Goal: Check status: Check status

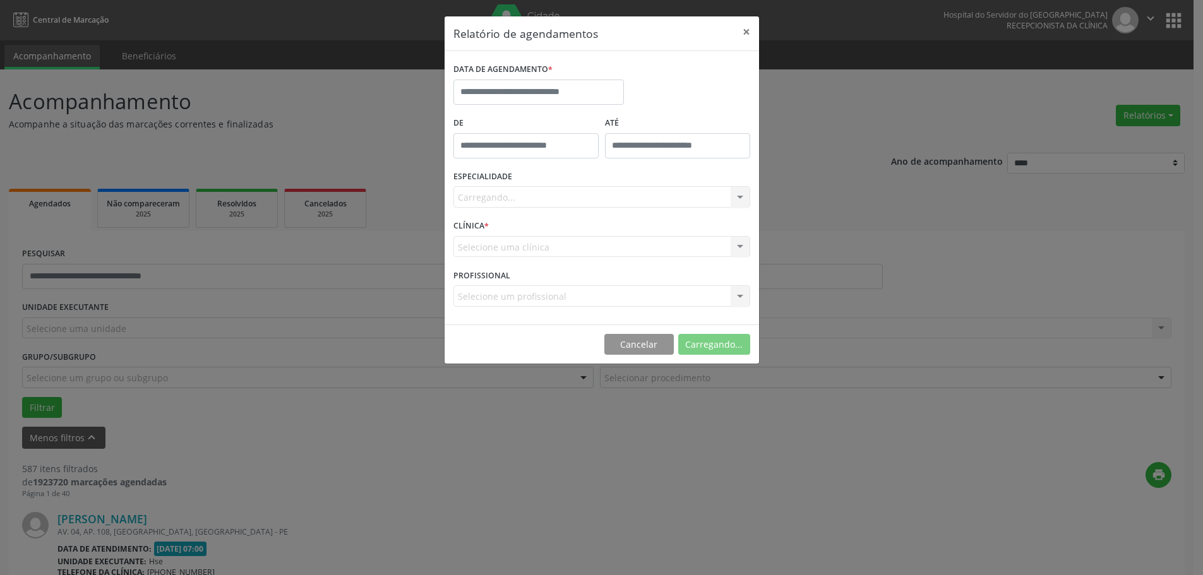
select select "*"
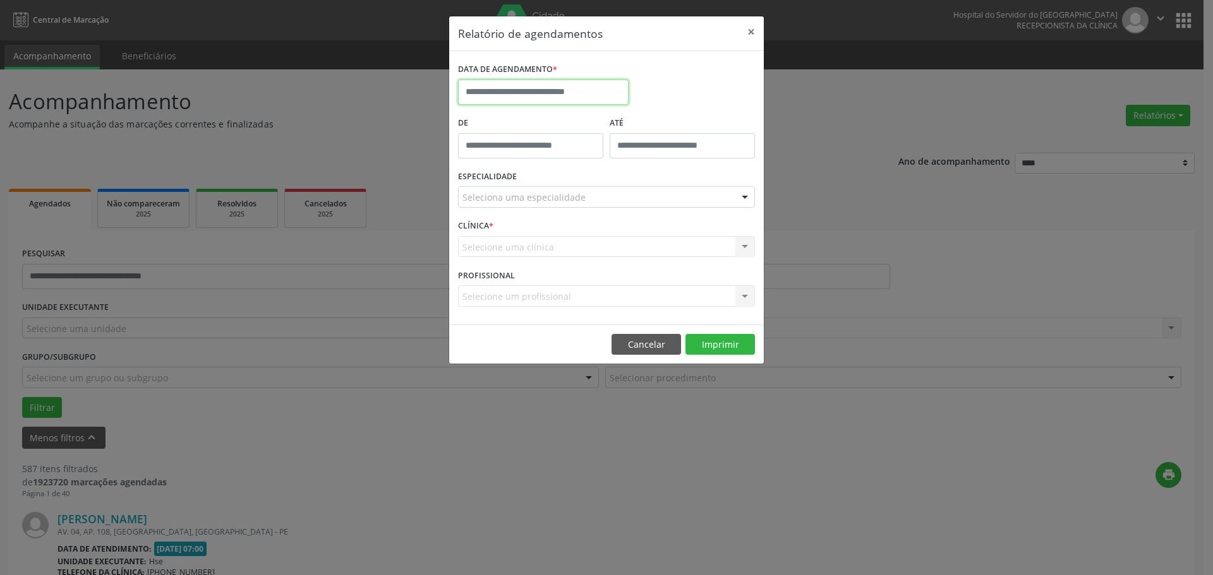
click at [545, 90] on input "text" at bounding box center [543, 92] width 171 height 25
select select "*"
click at [709, 92] on div "DATA DE AGENDAMENTO *" at bounding box center [606, 87] width 303 height 54
click at [519, 89] on input "text" at bounding box center [543, 92] width 171 height 25
click at [530, 209] on span "16" at bounding box center [527, 208] width 25 height 25
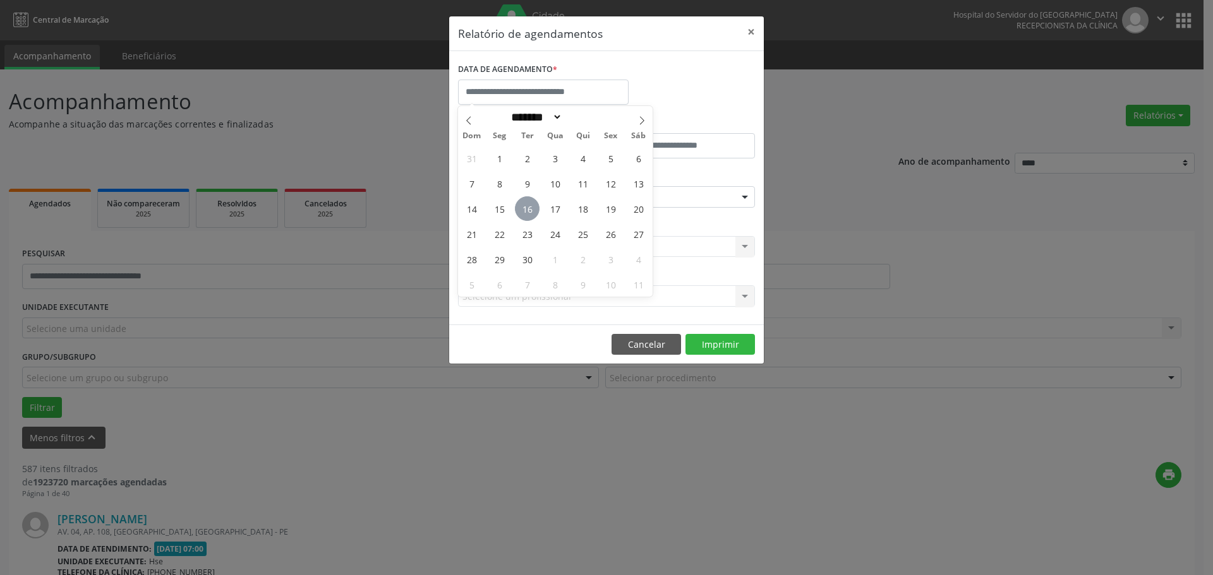
type input "**********"
click at [530, 209] on span "16" at bounding box center [527, 208] width 25 height 25
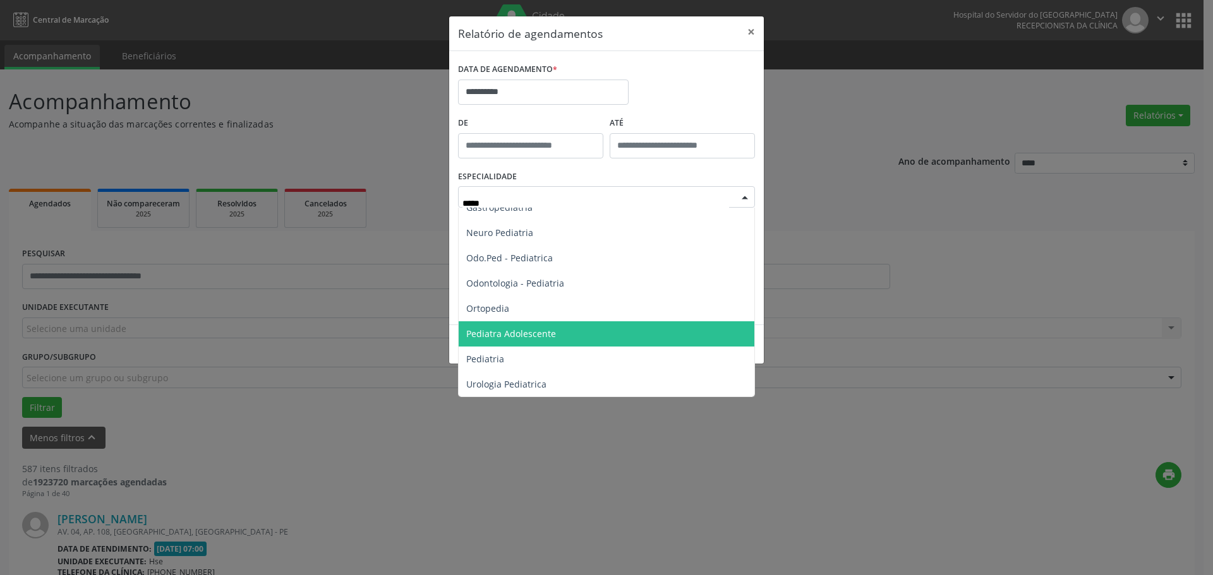
scroll to position [64, 0]
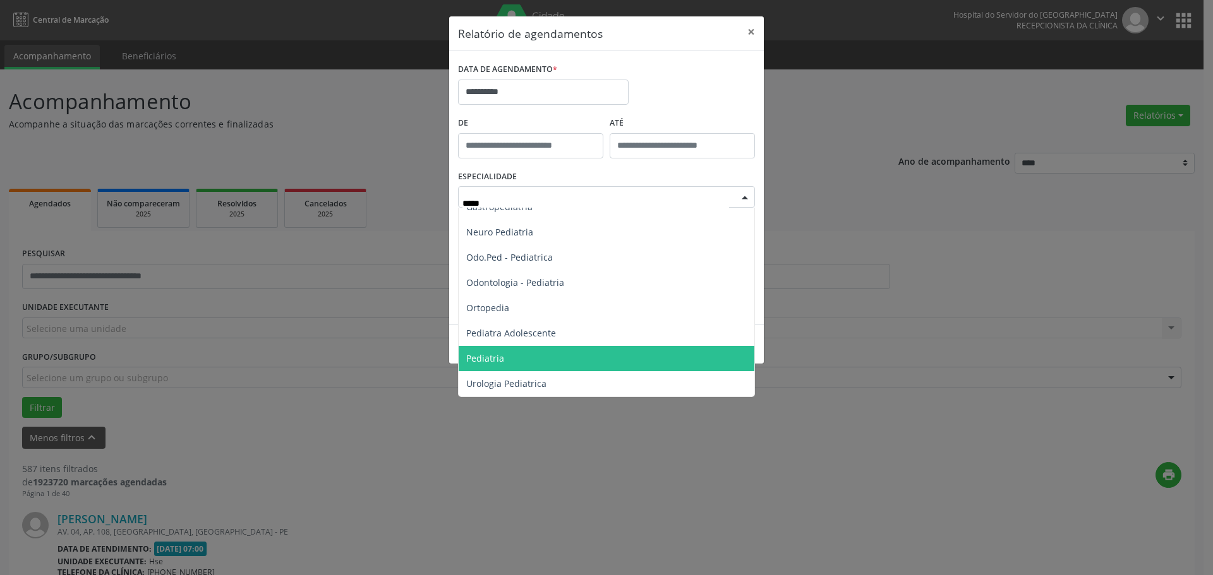
click at [522, 363] on span "Pediatria" at bounding box center [607, 358] width 296 height 25
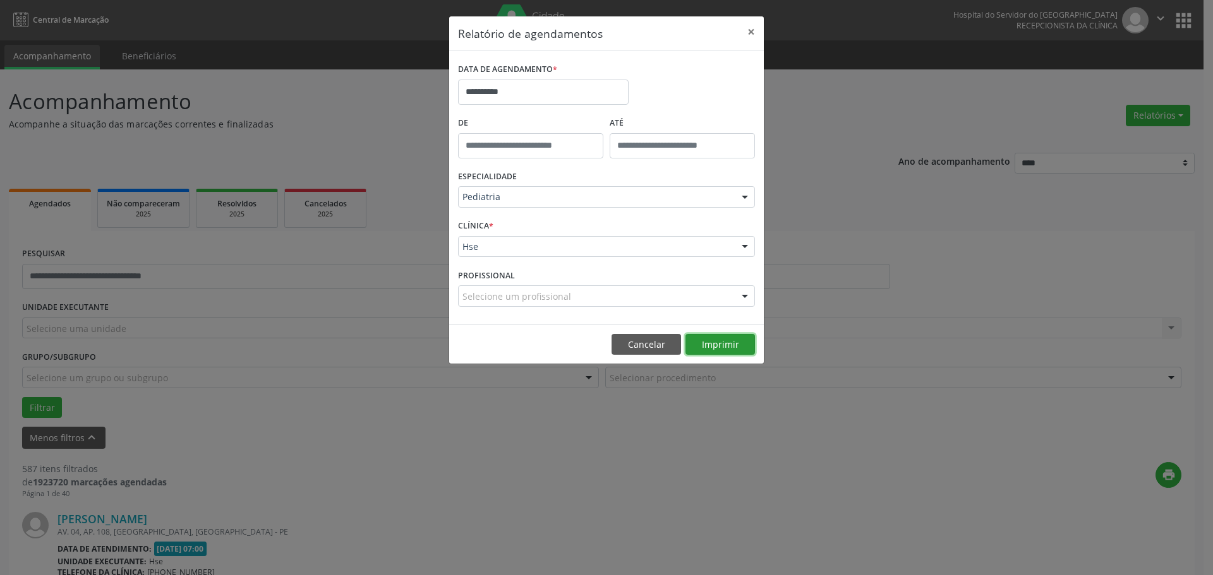
click at [732, 341] on button "Imprimir" at bounding box center [719, 344] width 69 height 21
click at [572, 88] on input "**********" at bounding box center [543, 92] width 171 height 25
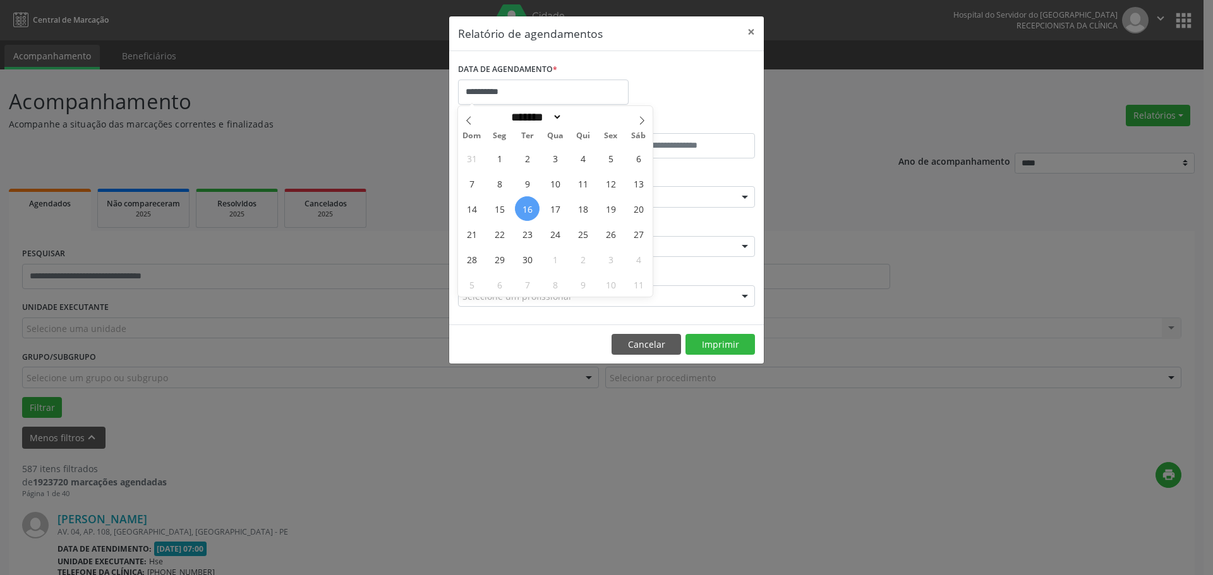
click at [680, 101] on div "**********" at bounding box center [606, 87] width 303 height 54
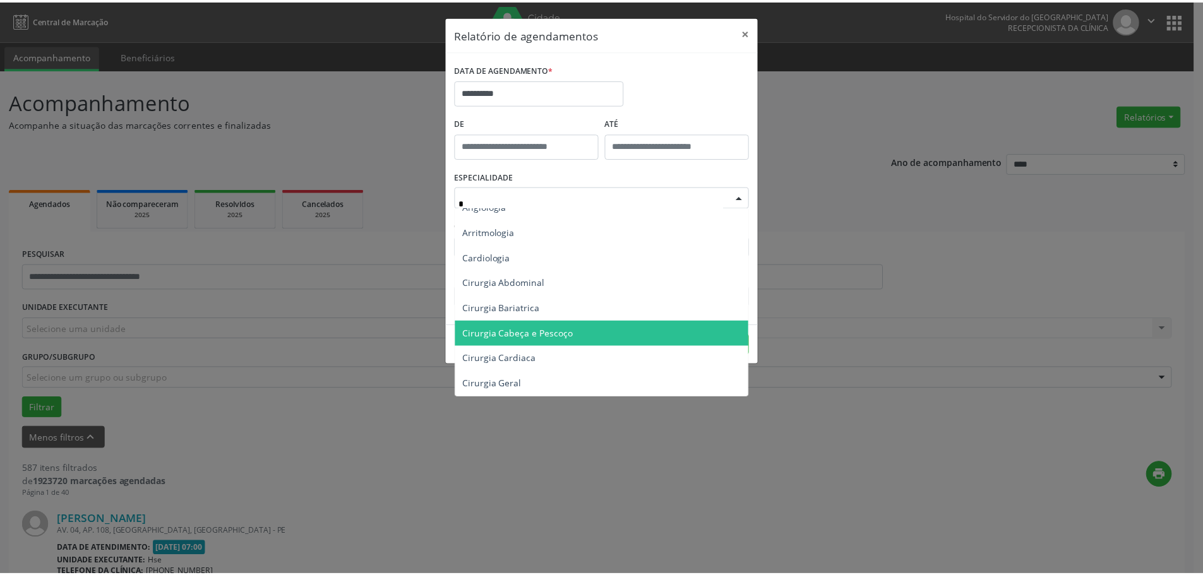
scroll to position [0, 0]
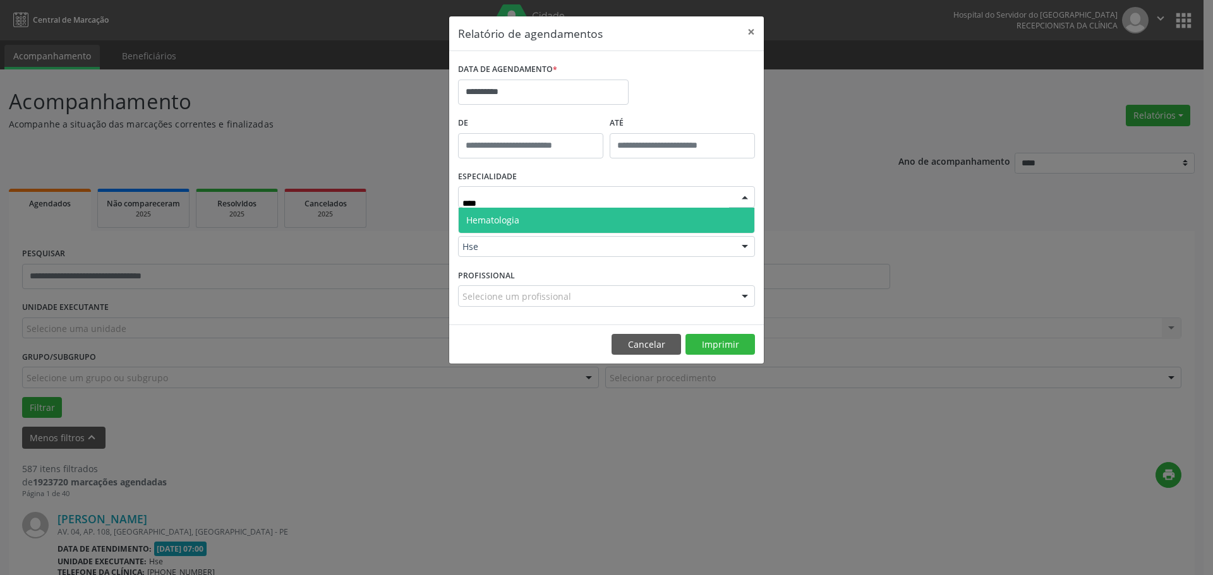
type input "*****"
click at [548, 214] on span "Hematologia" at bounding box center [607, 220] width 296 height 25
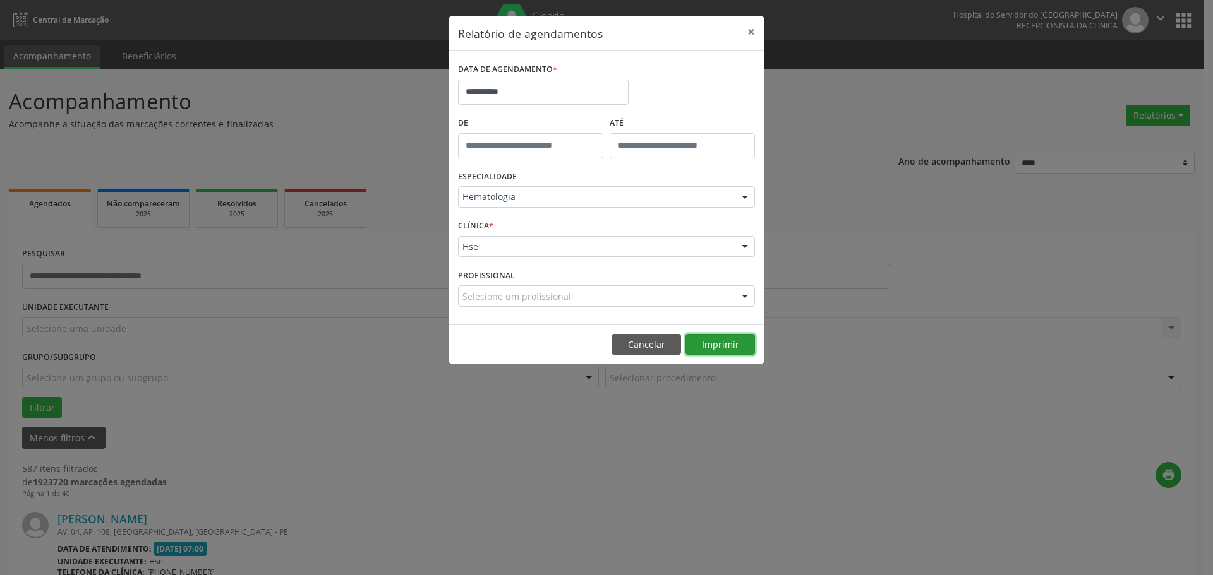
click at [737, 348] on button "Imprimir" at bounding box center [719, 344] width 69 height 21
click at [749, 37] on button "×" at bounding box center [750, 31] width 25 height 31
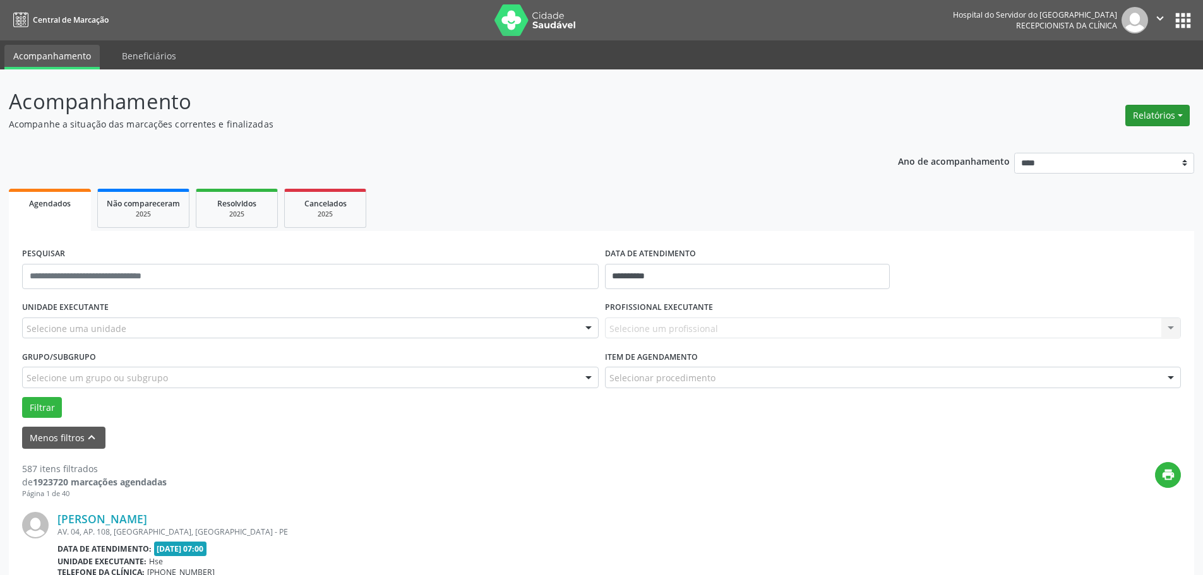
click at [1159, 113] on button "Relatórios" at bounding box center [1158, 115] width 64 height 21
click at [1111, 137] on link "Agendamentos" at bounding box center [1123, 143] width 136 height 18
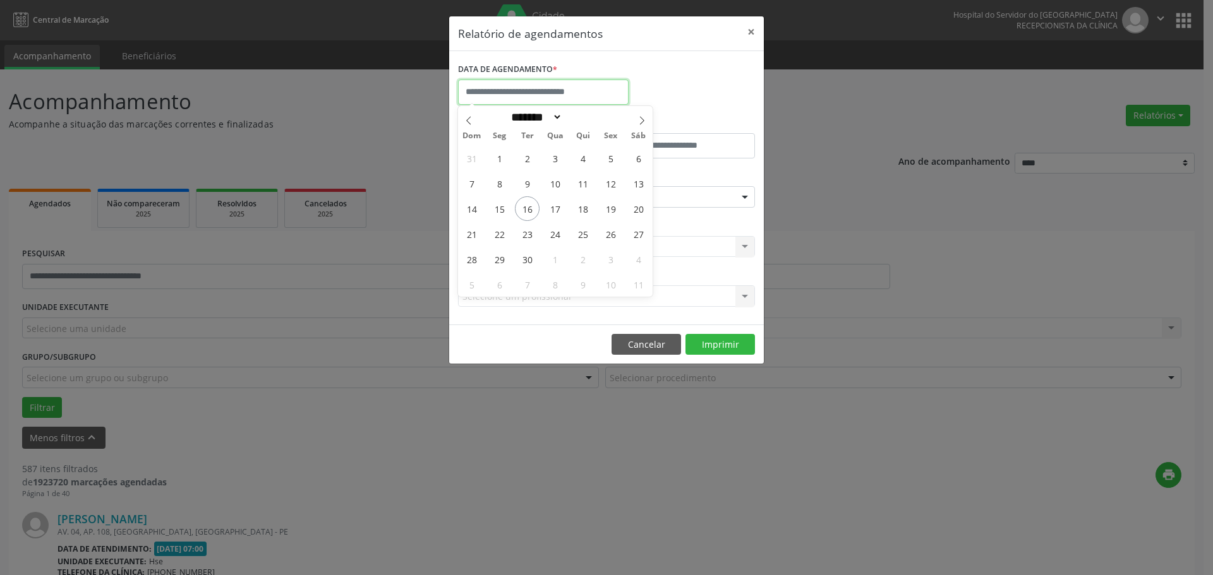
click at [502, 90] on input "text" at bounding box center [543, 92] width 171 height 25
click at [519, 209] on span "16" at bounding box center [527, 208] width 25 height 25
type input "**********"
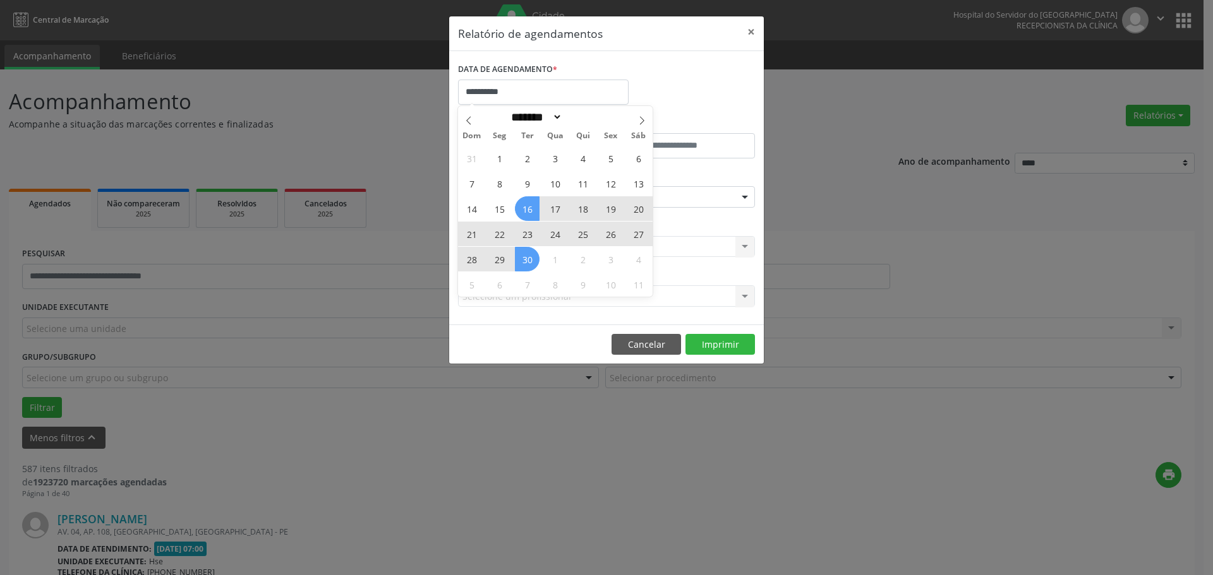
click at [527, 255] on div "31 1 2 3 4 5 6 7 8 9 10 11 12 13 14 15 16 17 18 19 20 21 22 23 24 25 26 27 28 2…" at bounding box center [555, 221] width 195 height 152
click at [527, 255] on span "30" at bounding box center [527, 259] width 25 height 25
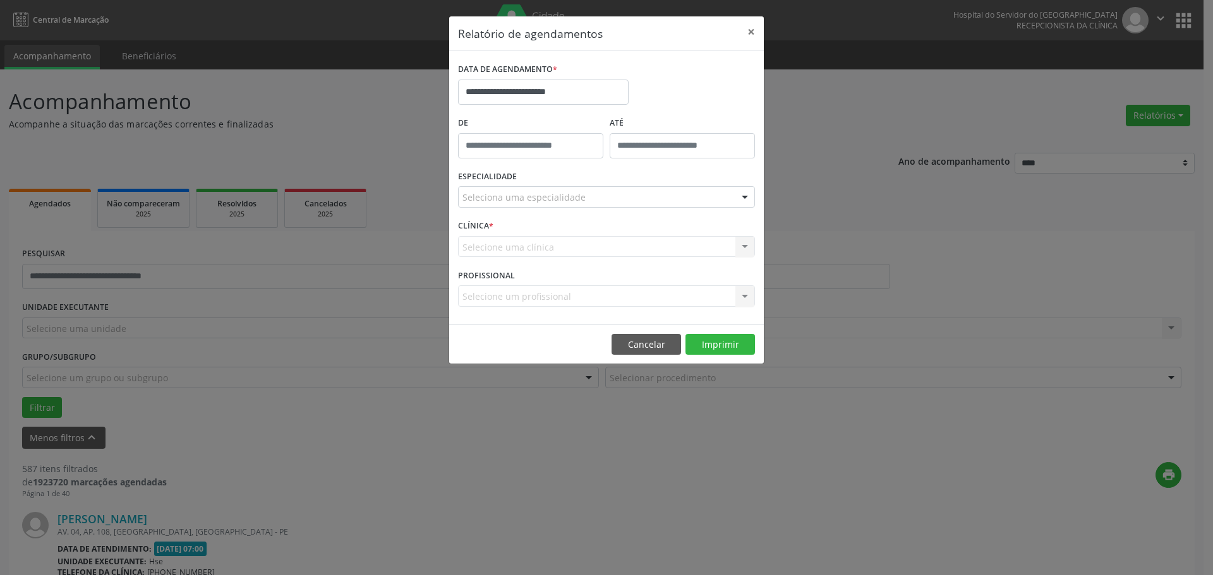
click at [653, 206] on div "Seleciona uma especialidade" at bounding box center [606, 196] width 297 height 21
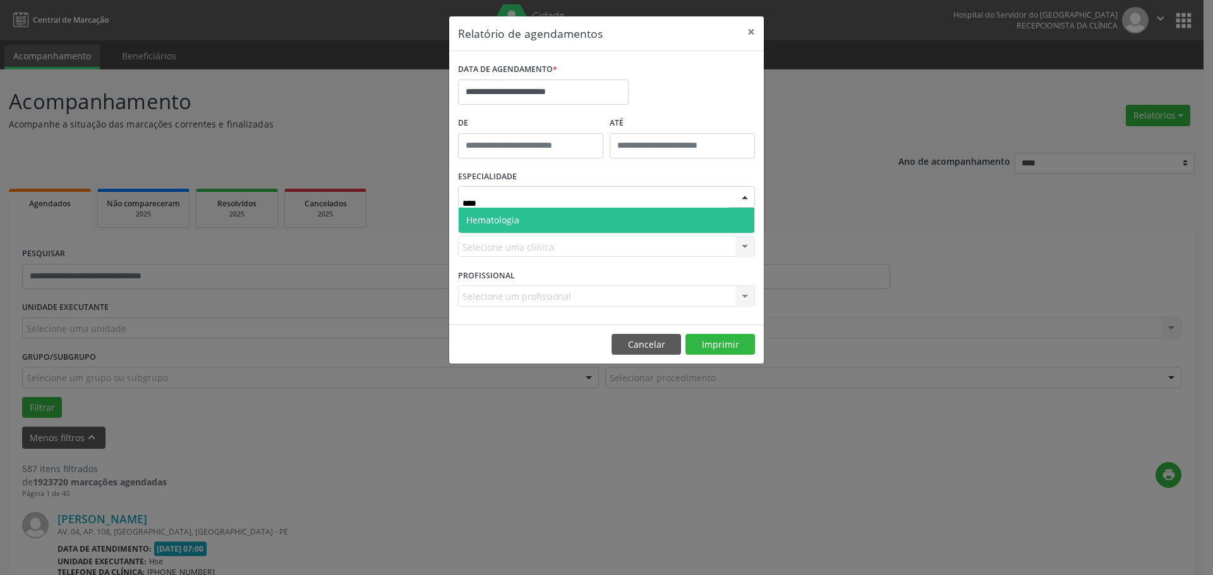
type input "*****"
click at [656, 219] on span "Hematologia" at bounding box center [607, 220] width 296 height 25
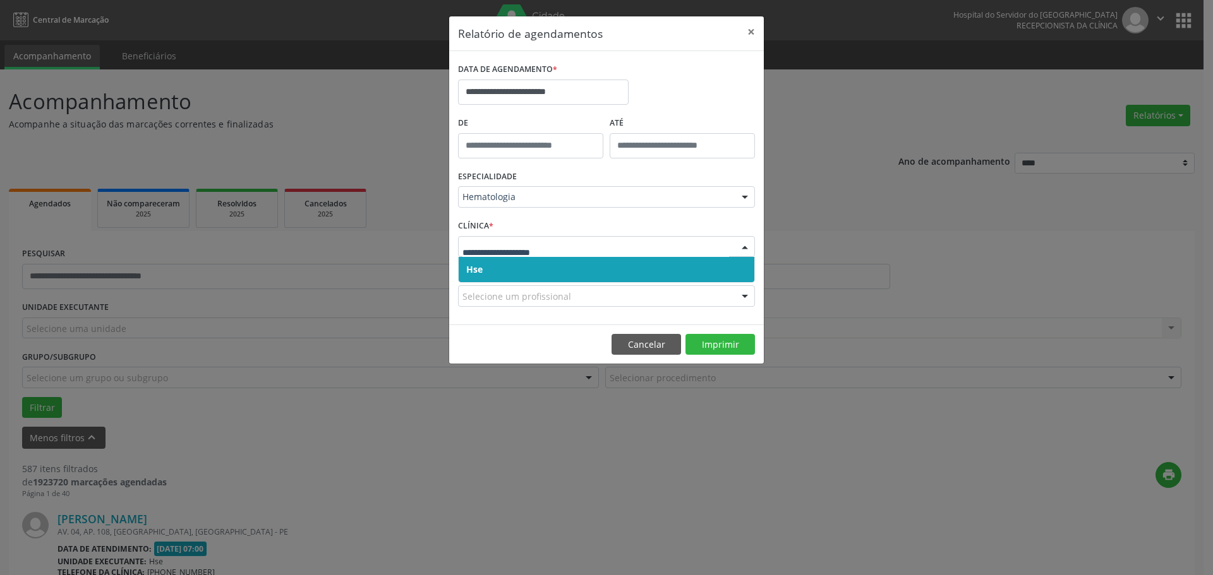
click at [635, 272] on span "Hse" at bounding box center [607, 269] width 296 height 25
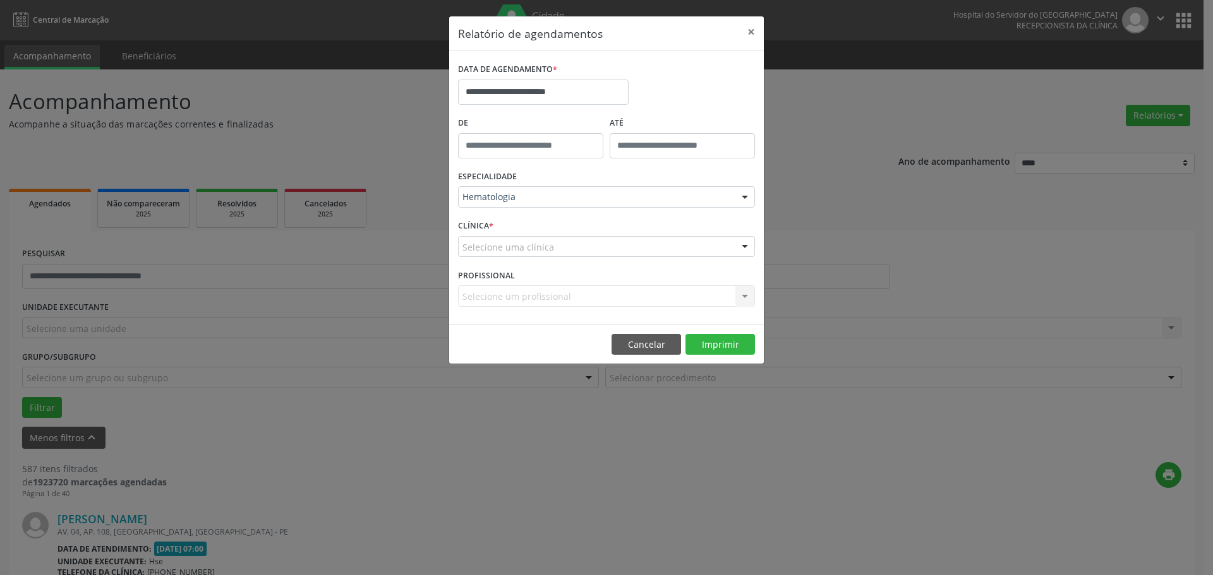
click at [659, 246] on div "Selecione uma clínica" at bounding box center [606, 246] width 297 height 21
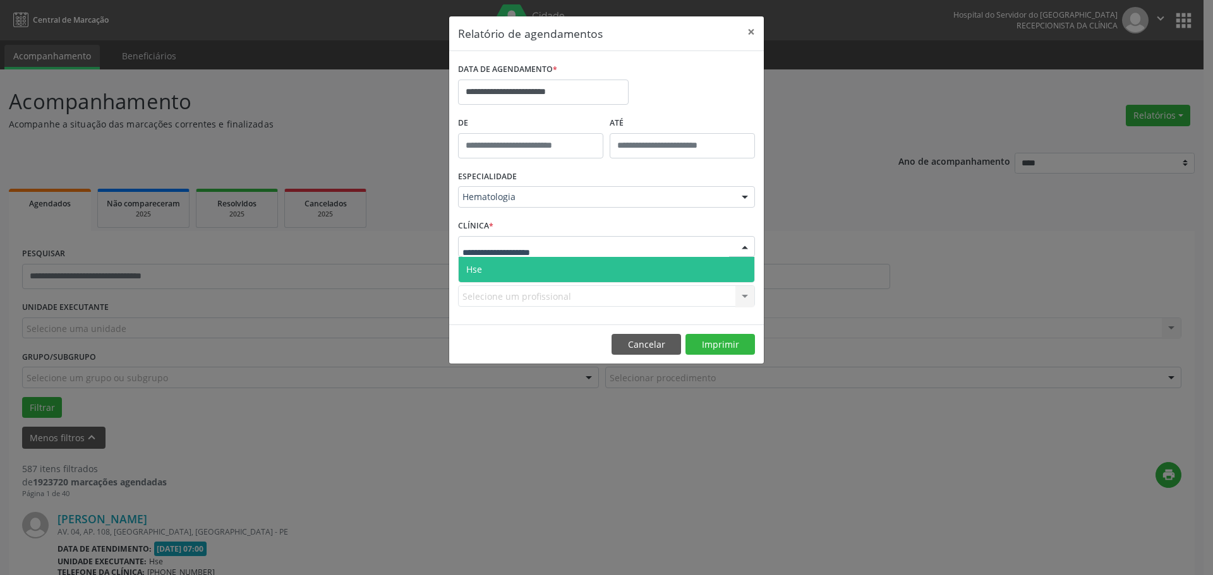
click at [634, 267] on span "Hse" at bounding box center [607, 269] width 296 height 25
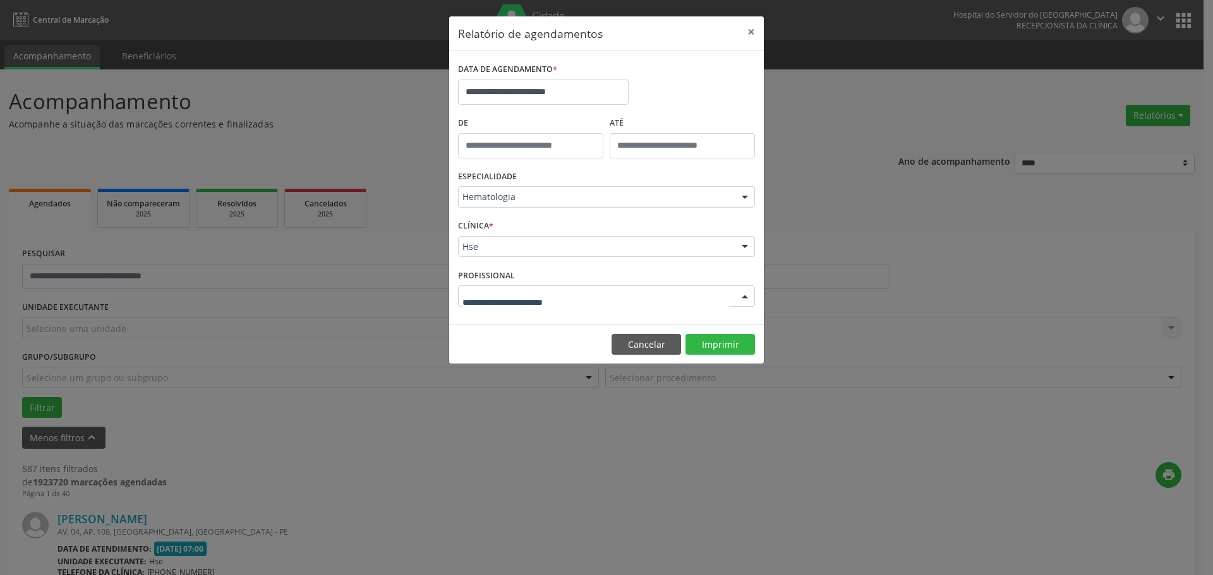
click at [706, 296] on div at bounding box center [606, 296] width 297 height 21
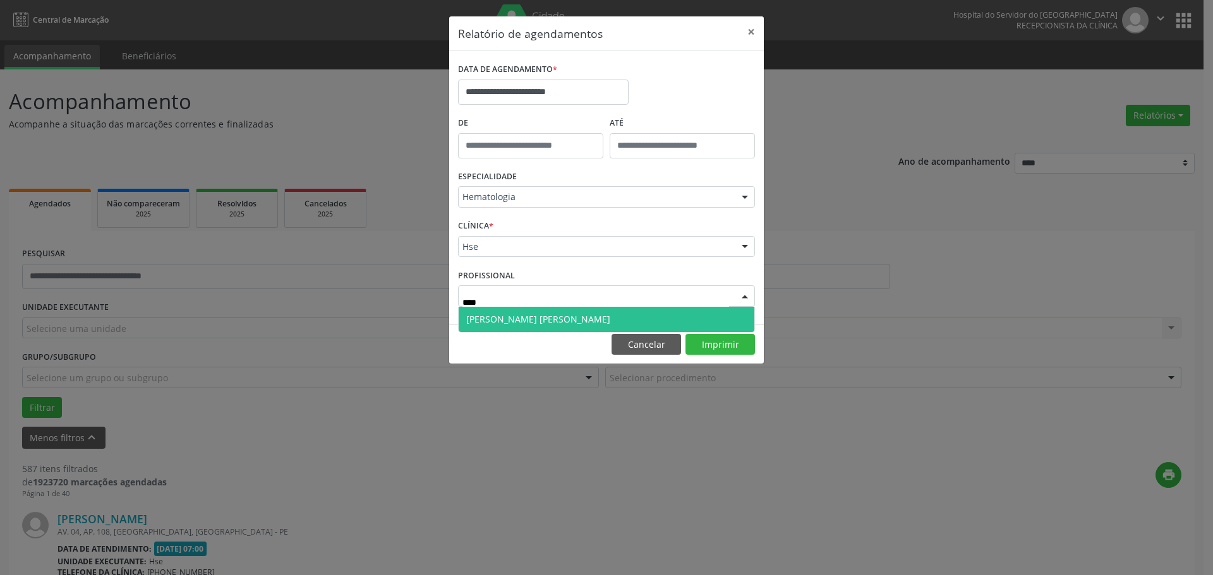
type input "*****"
click at [617, 317] on span "[PERSON_NAME] [PERSON_NAME]" at bounding box center [607, 319] width 296 height 25
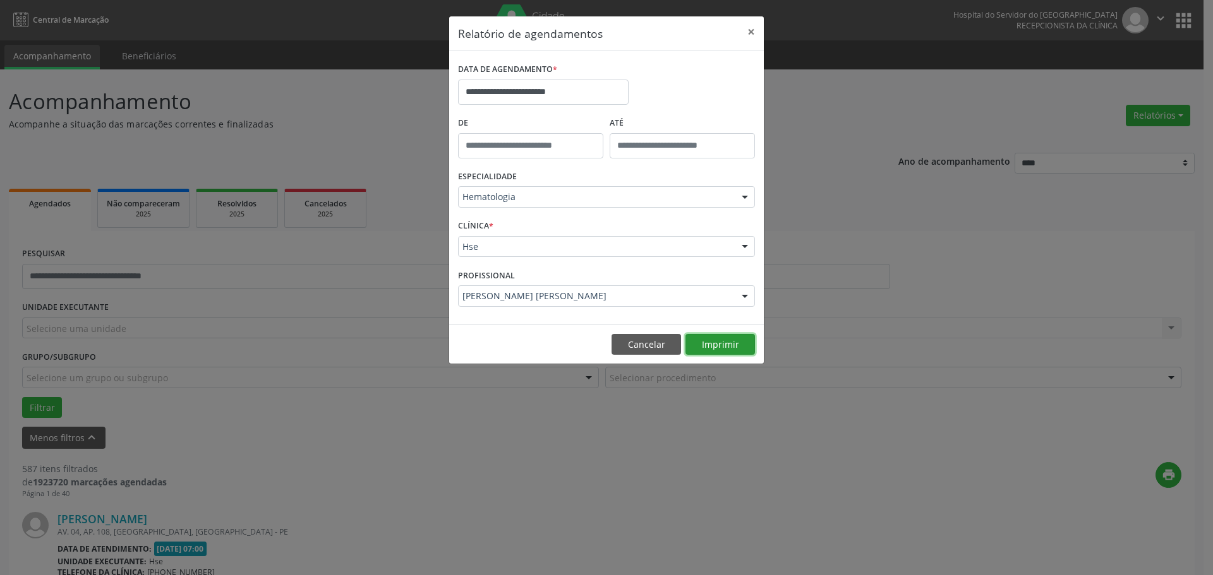
click at [730, 346] on button "Imprimir" at bounding box center [719, 344] width 69 height 21
click at [752, 38] on button "×" at bounding box center [750, 31] width 25 height 31
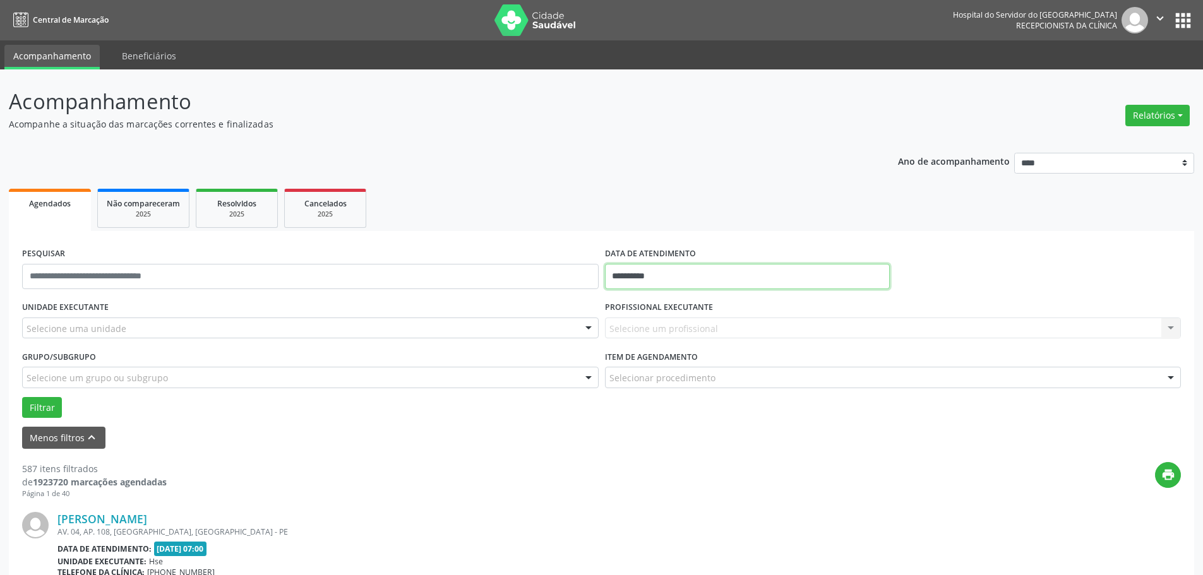
click at [677, 274] on input "**********" at bounding box center [747, 276] width 285 height 25
click at [651, 390] on span "15" at bounding box center [646, 393] width 25 height 25
type input "**********"
click at [651, 390] on span "15" at bounding box center [646, 393] width 25 height 25
click at [202, 320] on div "Selecione uma unidade" at bounding box center [310, 328] width 577 height 21
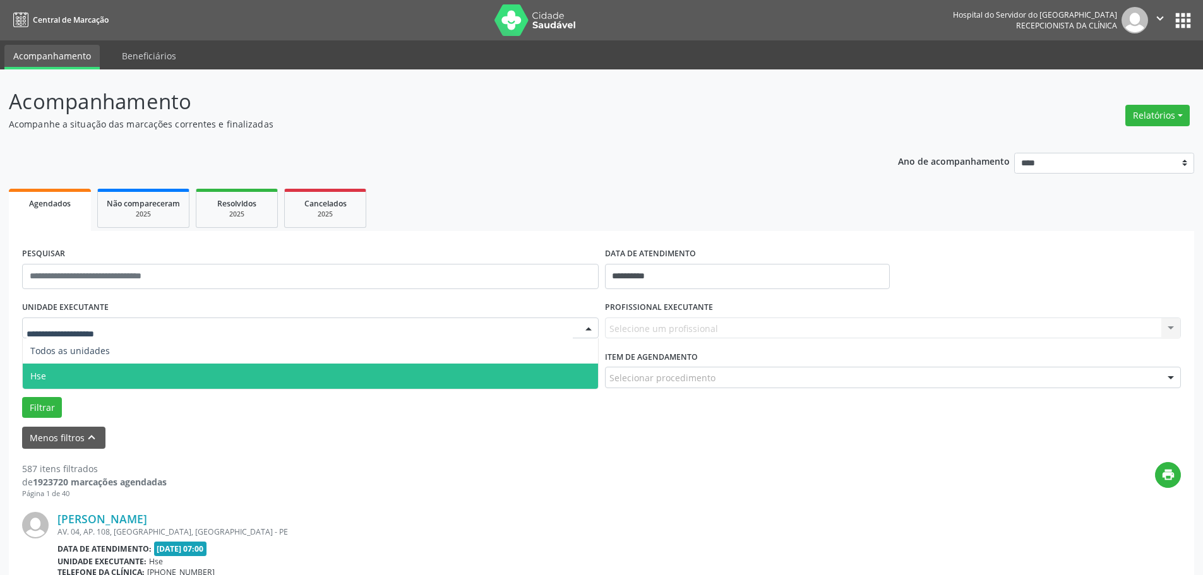
click at [115, 370] on span "Hse" at bounding box center [310, 376] width 575 height 25
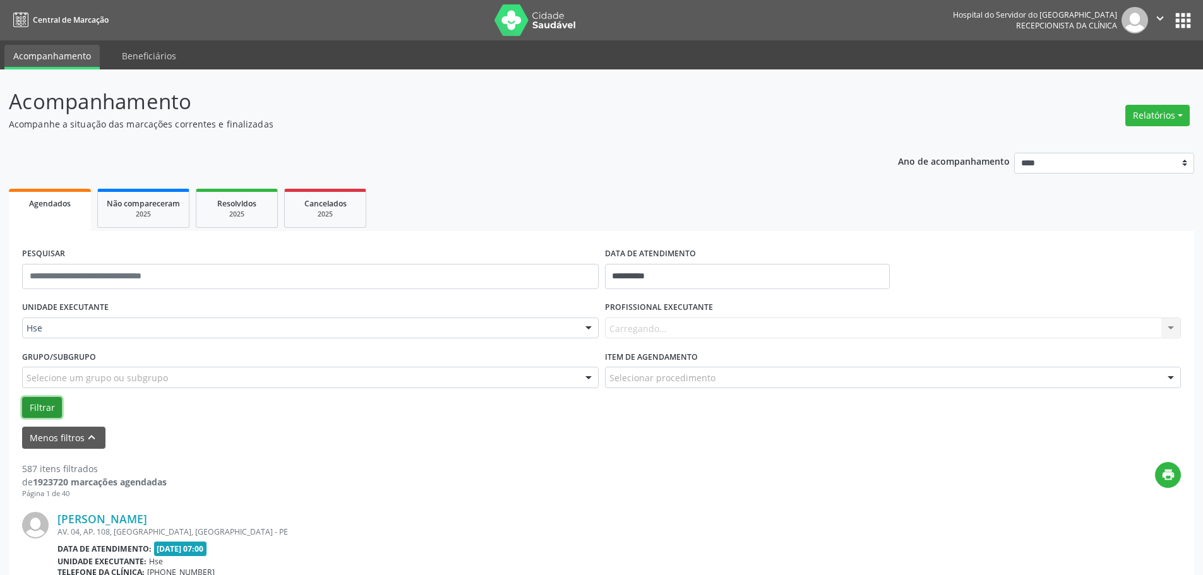
click at [24, 401] on button "Filtrar" at bounding box center [42, 407] width 40 height 21
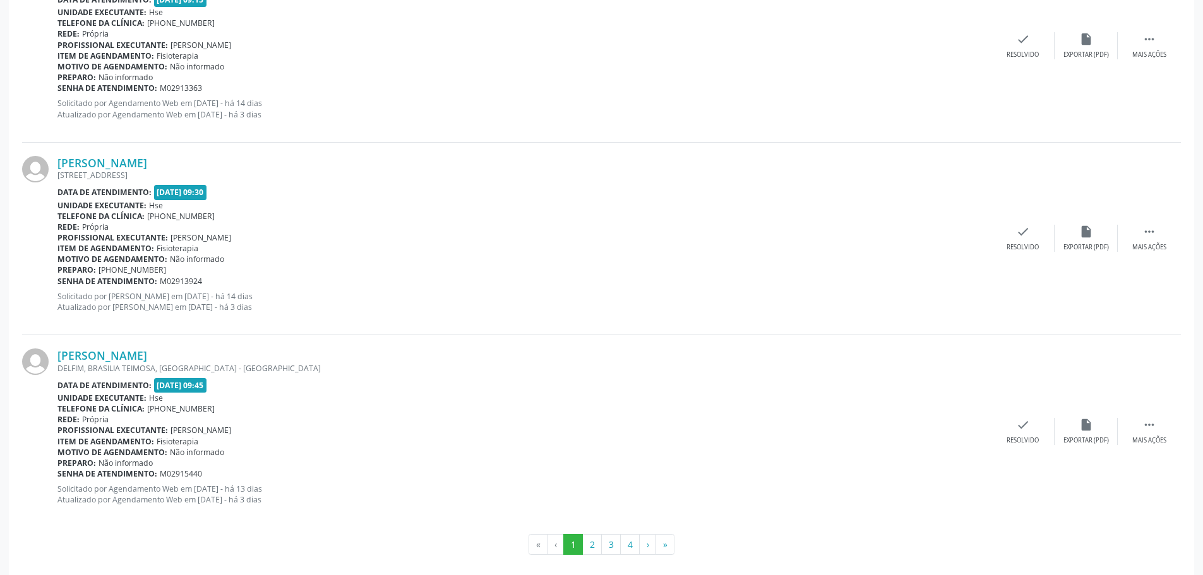
scroll to position [2876, 0]
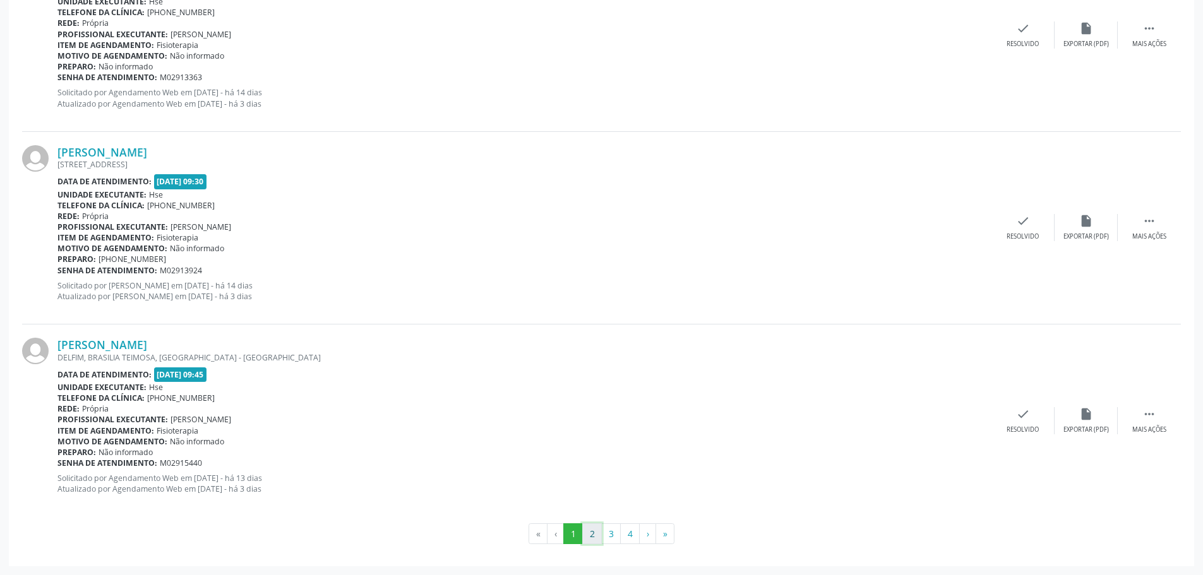
click at [598, 535] on button "2" at bounding box center [592, 534] width 20 height 21
click at [617, 529] on button "3" at bounding box center [611, 534] width 20 height 21
click at [631, 539] on button "4" at bounding box center [630, 534] width 20 height 21
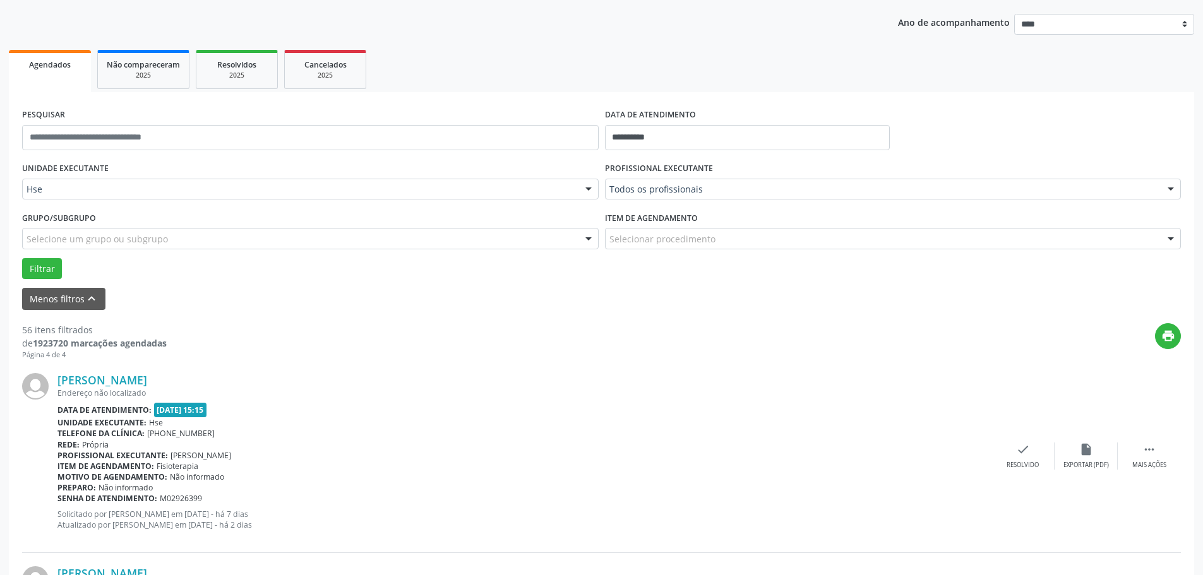
scroll to position [0, 0]
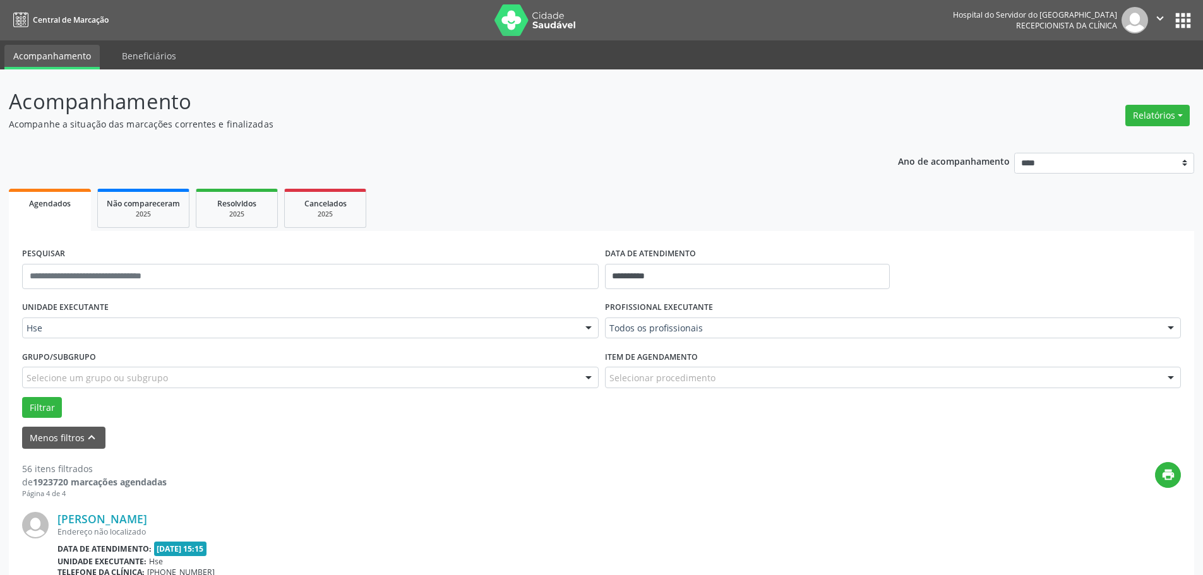
drag, startPoint x: 9, startPoint y: 104, endPoint x: 226, endPoint y: 114, distance: 216.3
click at [225, 114] on p "Acompanhamento" at bounding box center [424, 102] width 830 height 32
click at [247, 128] on p "Acompanhe a situação das marcações correntes e finalizadas" at bounding box center [424, 123] width 830 height 13
drag, startPoint x: 11, startPoint y: 95, endPoint x: 327, endPoint y: 128, distance: 316.9
click at [326, 127] on div "Acompanhamento Acompanhe a situação das marcações correntes e finalizadas" at bounding box center [424, 108] width 830 height 45
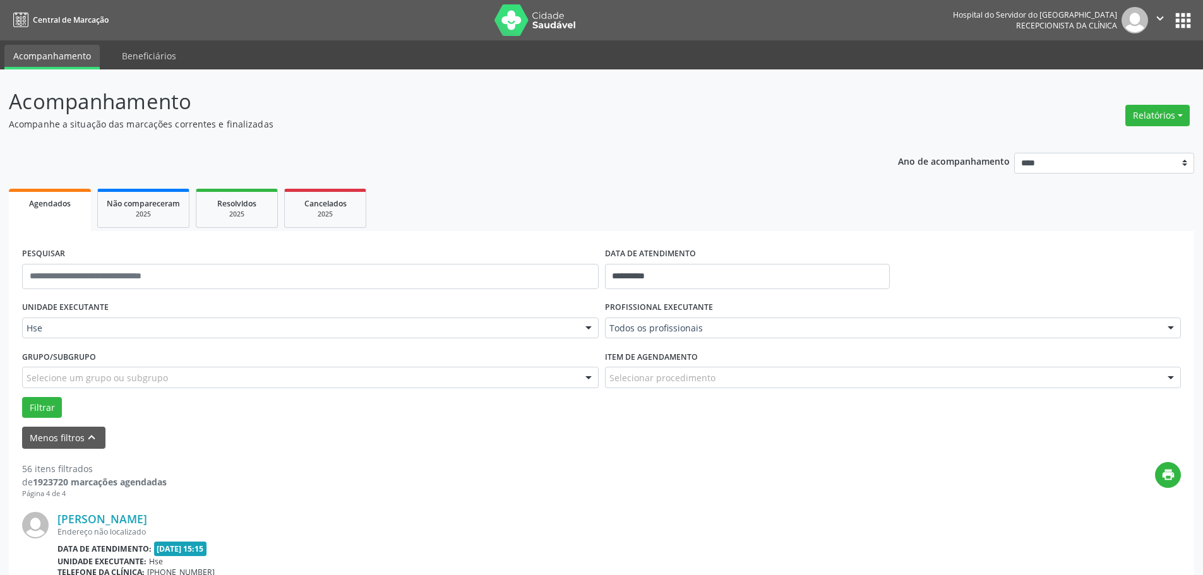
click at [164, 198] on div "Não compareceram" at bounding box center [143, 202] width 73 height 13
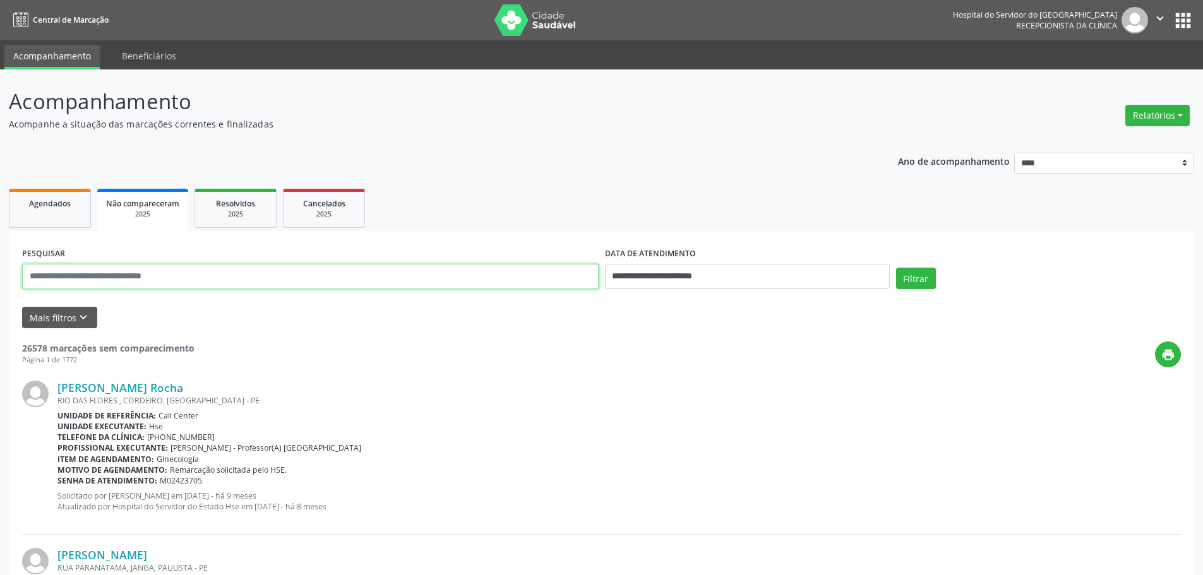
click at [114, 275] on input "text" at bounding box center [310, 276] width 577 height 25
click at [64, 275] on input "**********" at bounding box center [310, 276] width 577 height 25
type input "**********"
click at [912, 280] on button "Filtrar" at bounding box center [916, 278] width 40 height 21
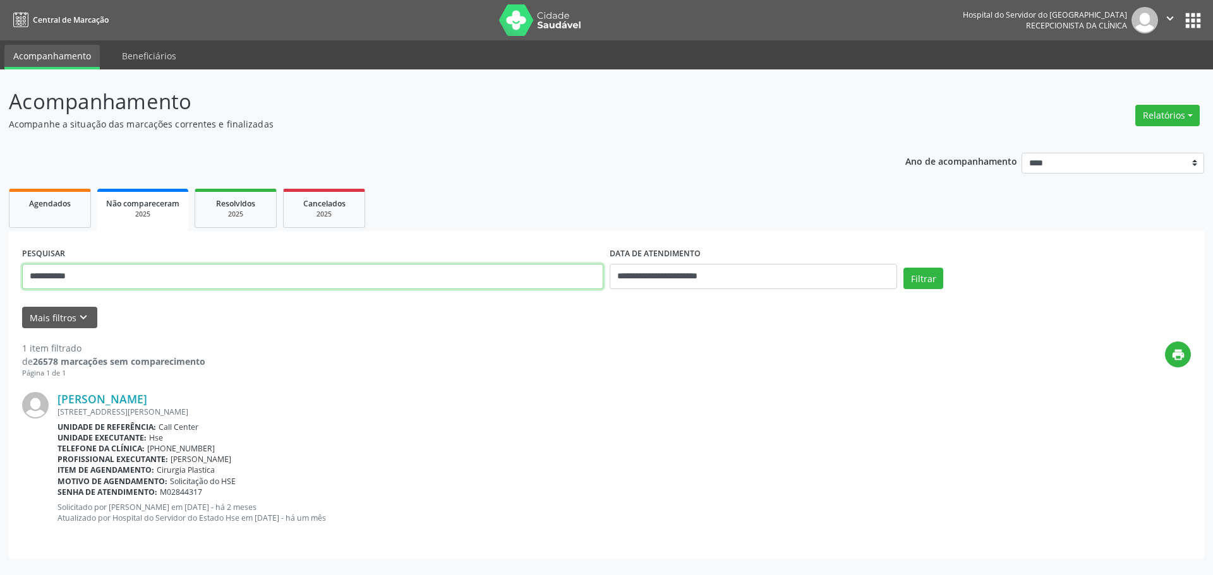
drag, startPoint x: 25, startPoint y: 274, endPoint x: 113, endPoint y: 275, distance: 88.4
click at [113, 275] on input "**********" at bounding box center [312, 276] width 581 height 25
click at [244, 226] on link "Resolvidos 2025" at bounding box center [236, 208] width 82 height 39
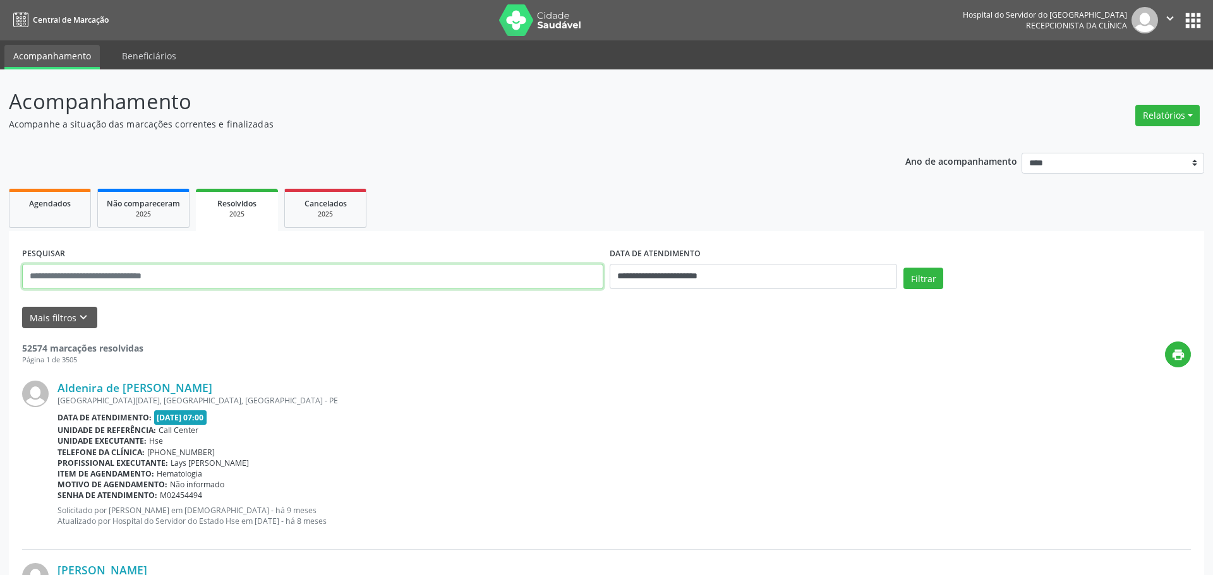
click at [107, 279] on input "text" at bounding box center [312, 276] width 581 height 25
click at [107, 279] on input "text" at bounding box center [310, 276] width 577 height 25
paste input "**********"
type input "**********"
click at [896, 268] on button "Filtrar" at bounding box center [916, 278] width 40 height 21
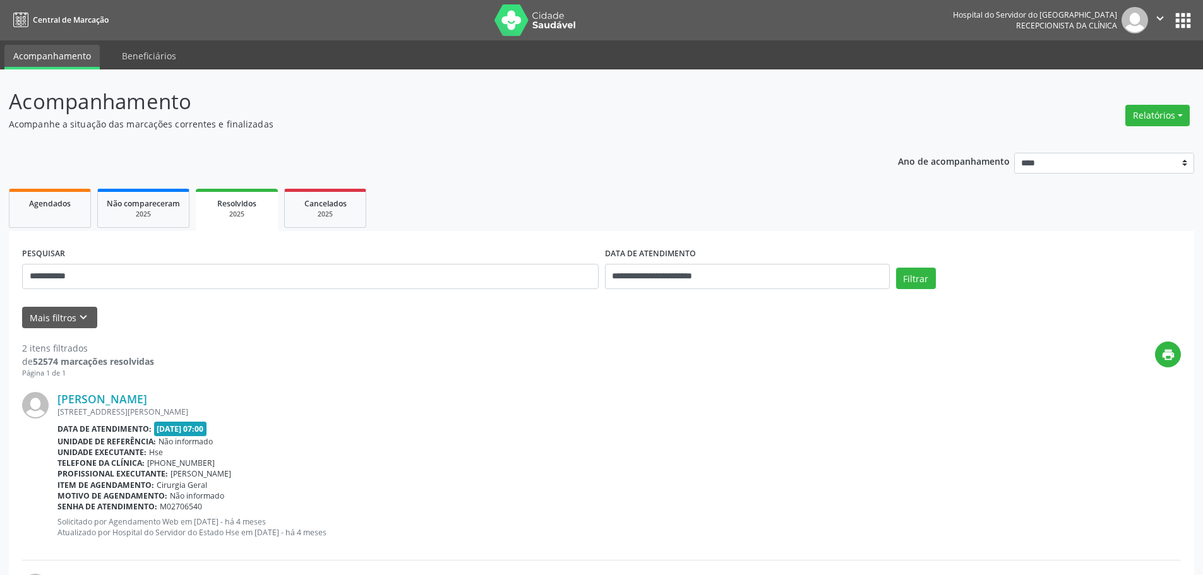
click at [236, 207] on span "Resolvidos" at bounding box center [236, 203] width 39 height 11
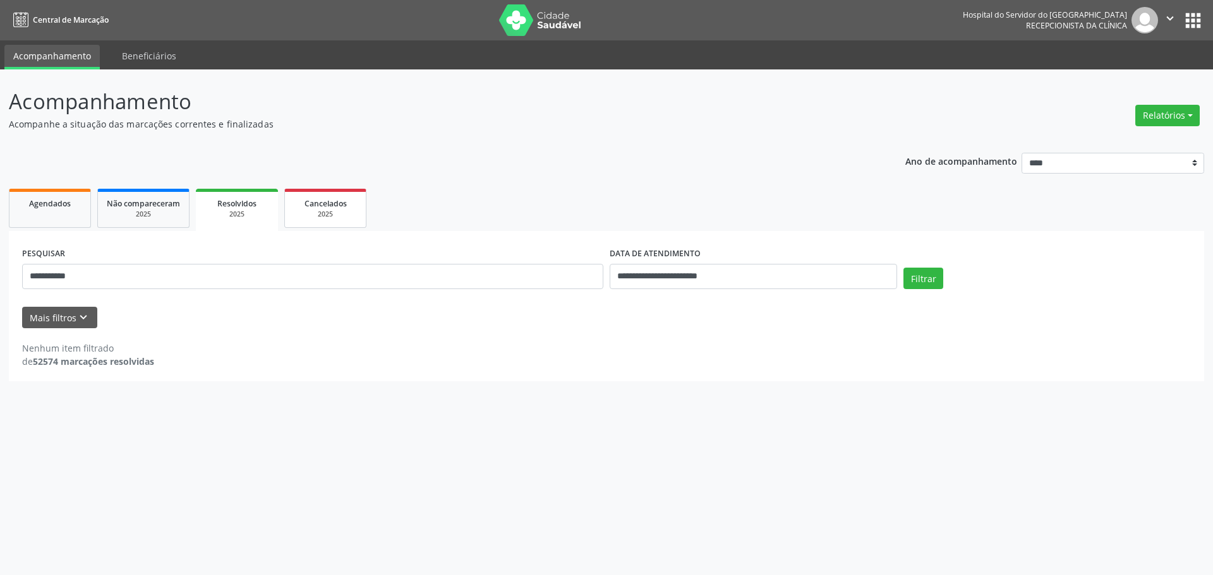
click at [326, 207] on span "Cancelados" at bounding box center [325, 203] width 42 height 11
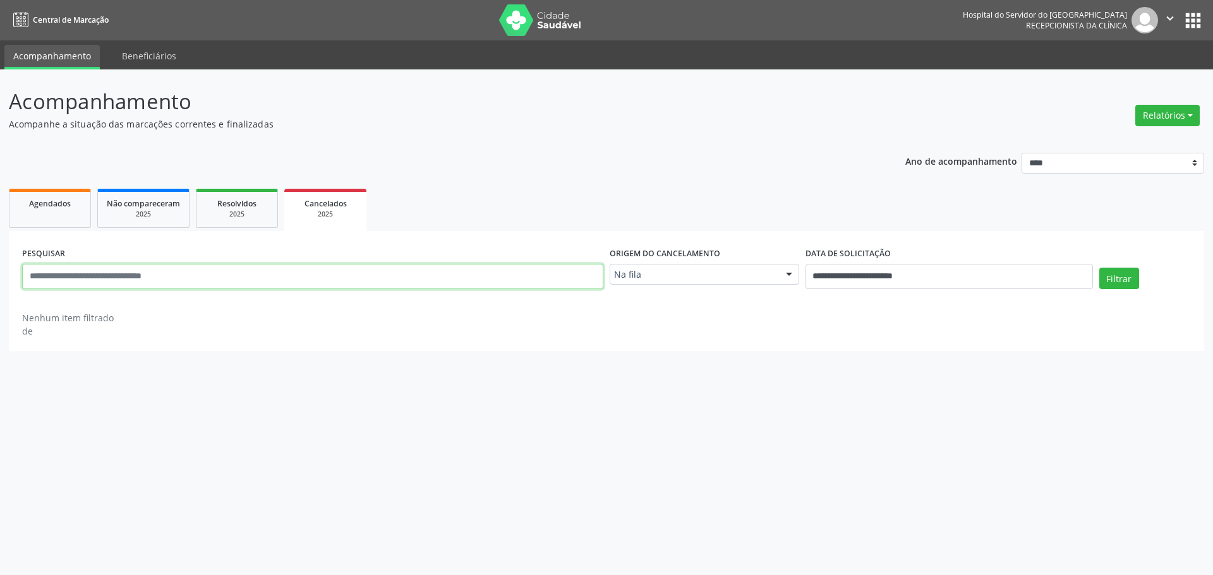
click at [97, 276] on input "text" at bounding box center [312, 276] width 581 height 25
paste input "**********"
type input "**********"
click at [1112, 283] on button "Filtrar" at bounding box center [1119, 278] width 40 height 21
click at [253, 217] on div "2025" at bounding box center [236, 214] width 63 height 9
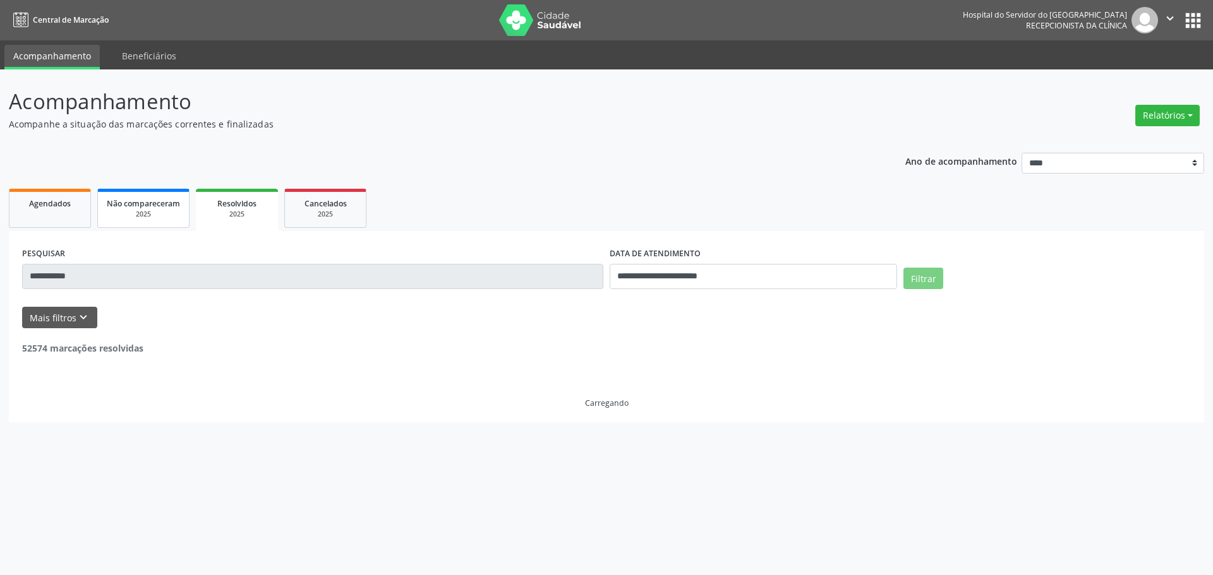
click at [145, 205] on span "Não compareceram" at bounding box center [143, 203] width 73 height 11
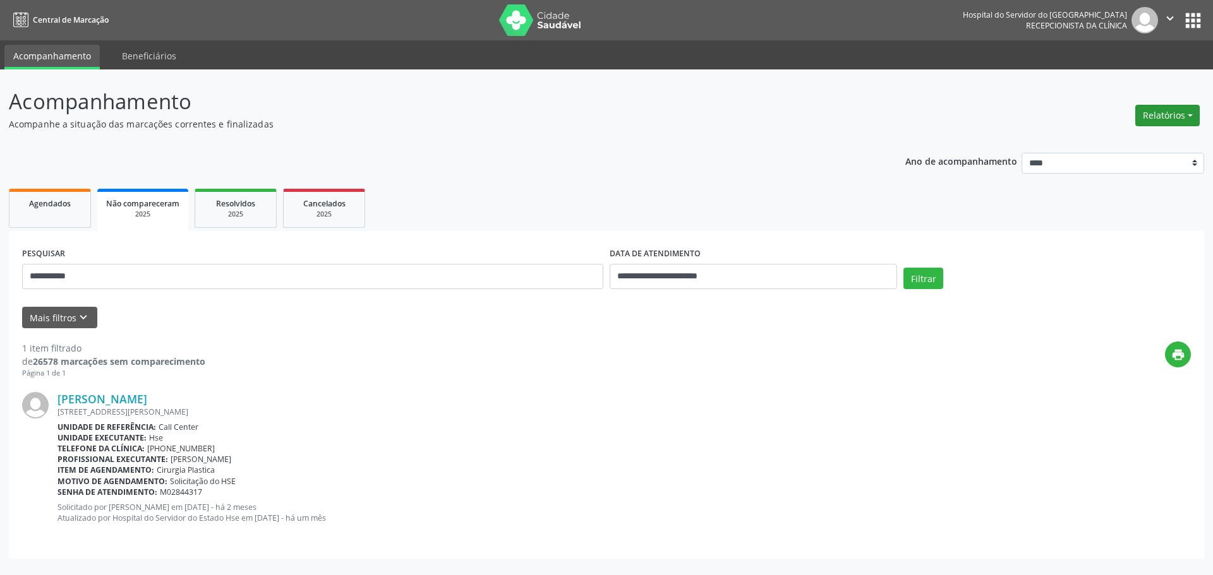
click at [1199, 118] on button "Relatórios" at bounding box center [1167, 115] width 64 height 21
click at [1123, 147] on link "Agendamentos" at bounding box center [1132, 143] width 136 height 18
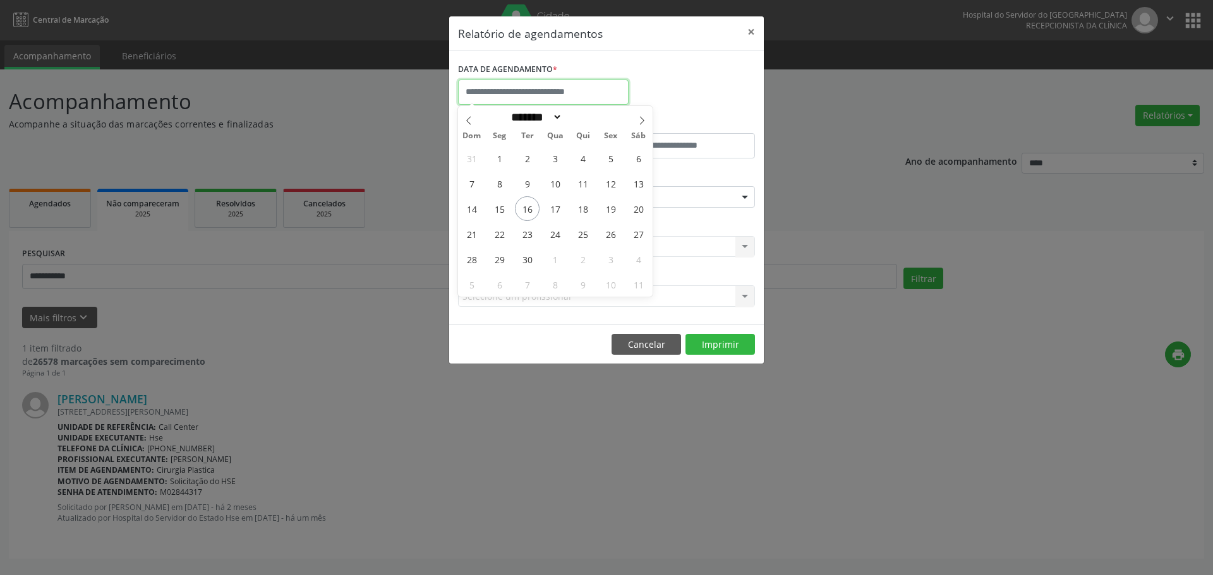
click at [485, 87] on input "text" at bounding box center [543, 92] width 171 height 25
click at [552, 207] on span "17" at bounding box center [555, 208] width 25 height 25
type input "**********"
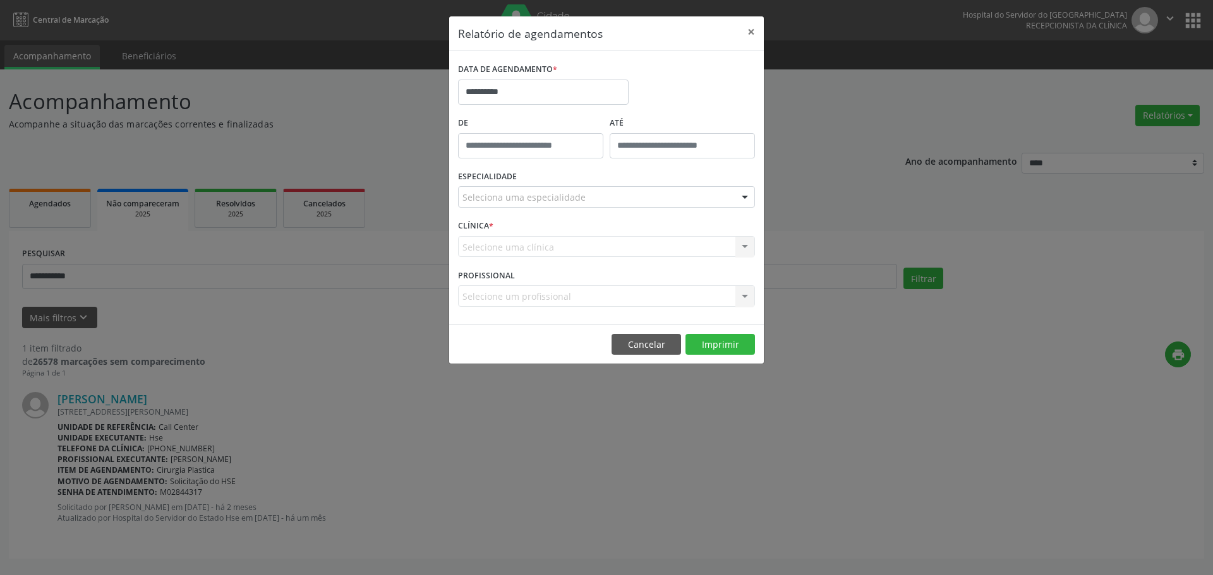
click at [545, 178] on div "ESPECIALIDADE Seleciona uma especialidade Todas as especialidades Alergologia A…" at bounding box center [606, 191] width 303 height 49
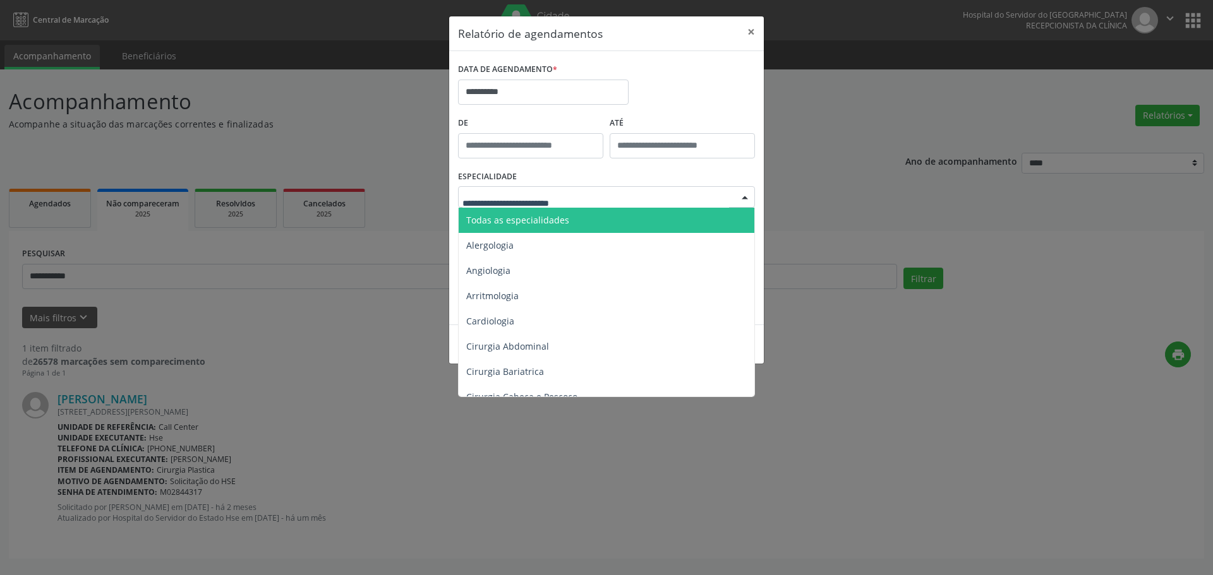
click at [533, 216] on span "Todas as especialidades" at bounding box center [517, 220] width 103 height 12
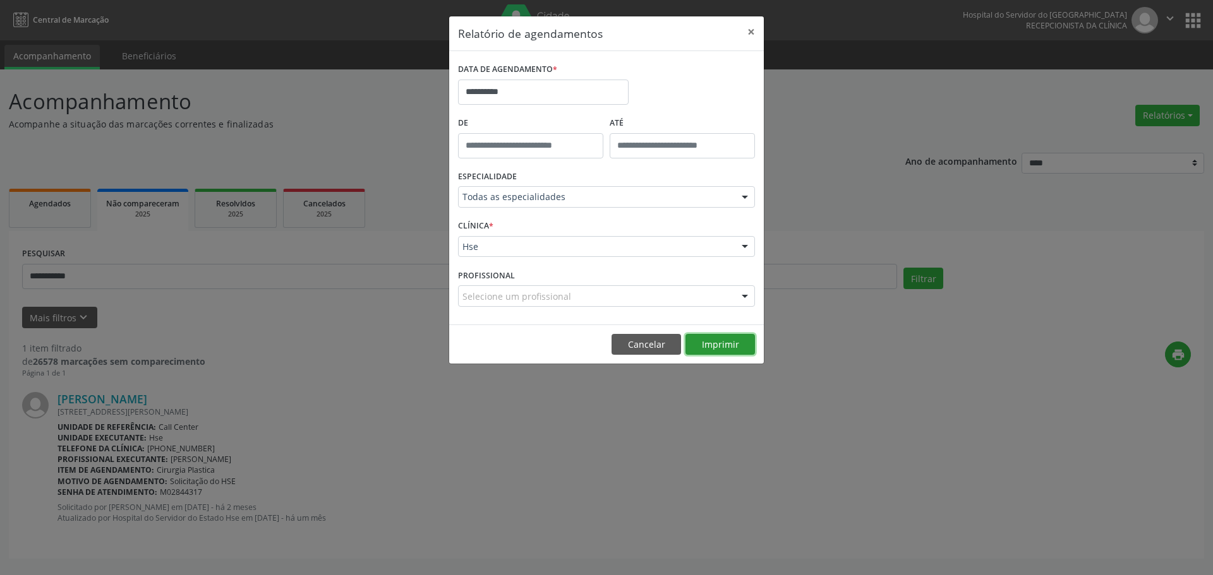
click at [720, 342] on button "Imprimir" at bounding box center [719, 344] width 69 height 21
click at [744, 29] on button "×" at bounding box center [750, 31] width 25 height 31
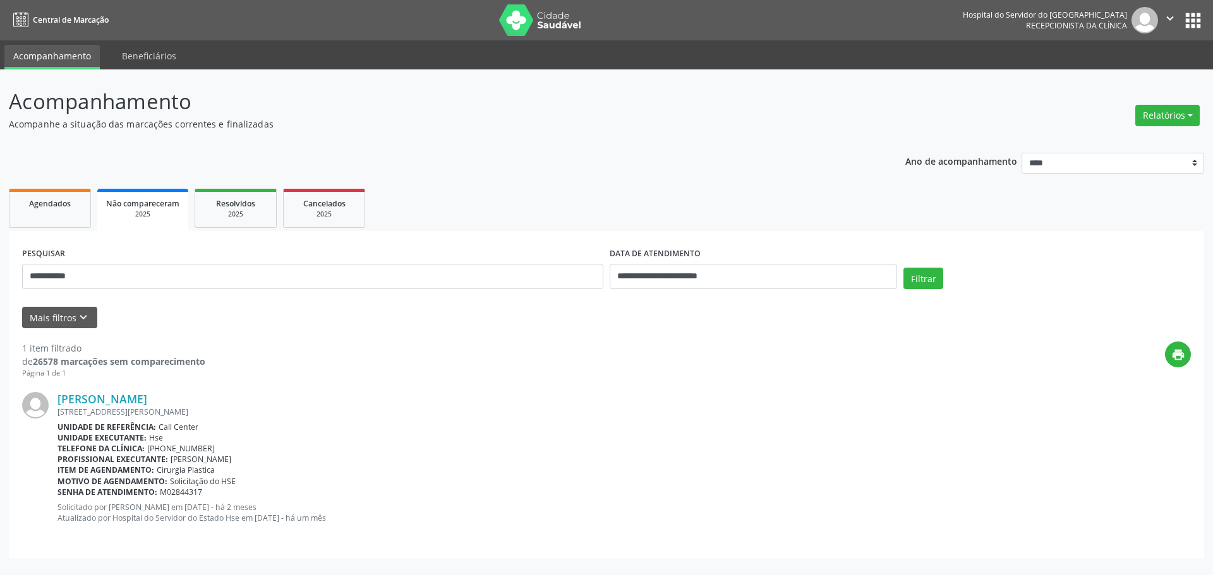
click at [1203, 131] on div "**********" at bounding box center [606, 322] width 1213 height 506
click at [1169, 121] on button "Relatórios" at bounding box center [1167, 115] width 64 height 21
click at [1108, 140] on link "Agendamentos" at bounding box center [1132, 143] width 136 height 18
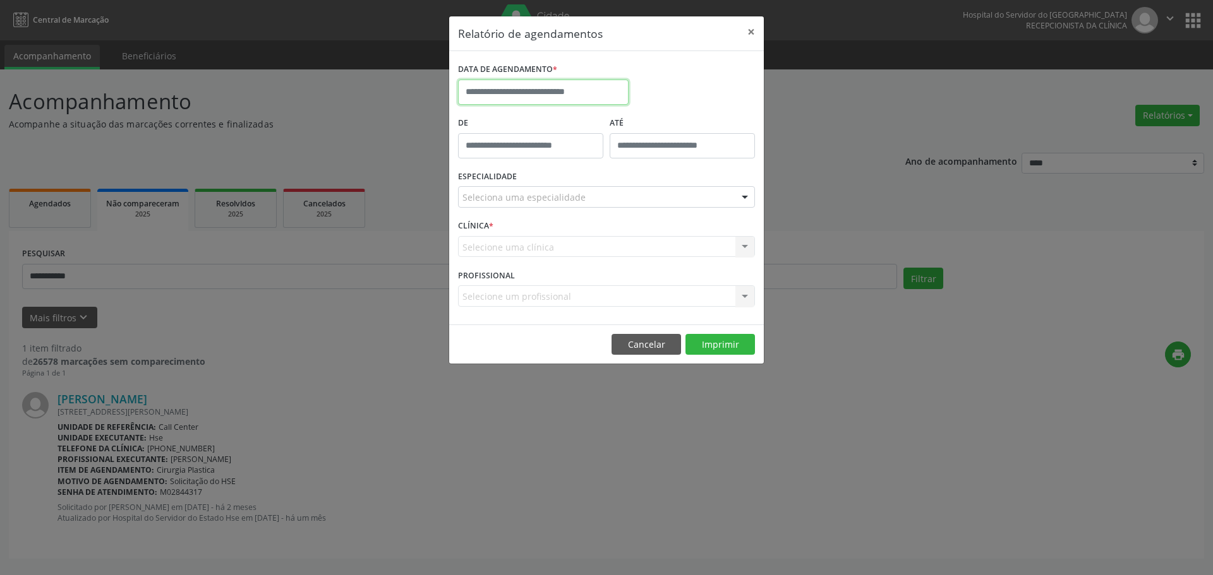
click at [482, 90] on input "text" at bounding box center [543, 92] width 171 height 25
click at [491, 231] on span "22" at bounding box center [499, 234] width 25 height 25
type input "**********"
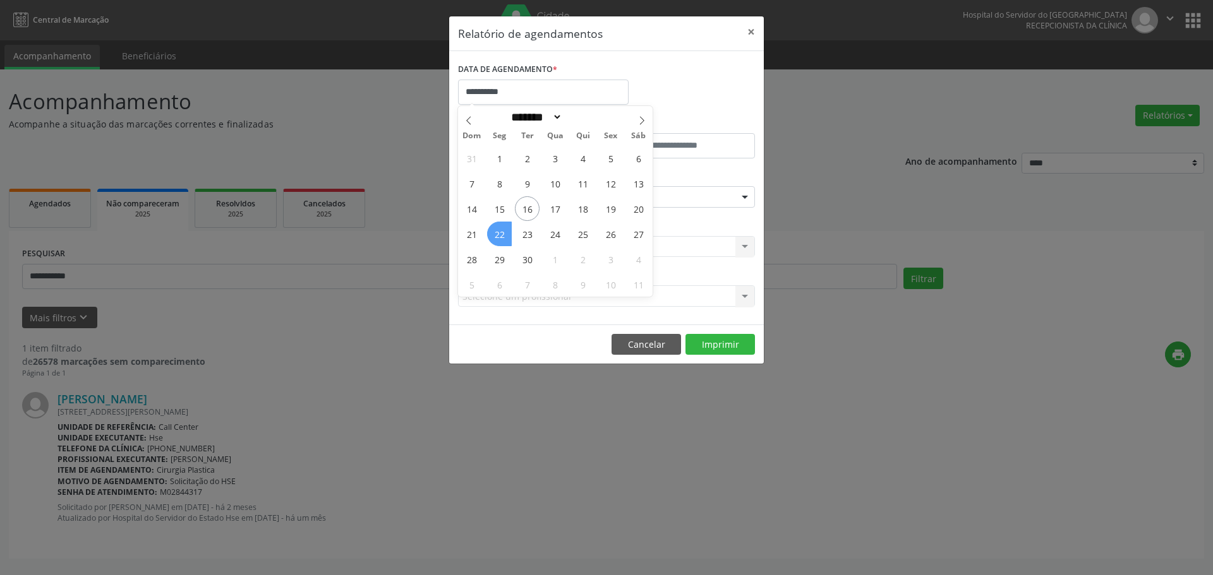
click at [491, 231] on span "22" at bounding box center [499, 234] width 25 height 25
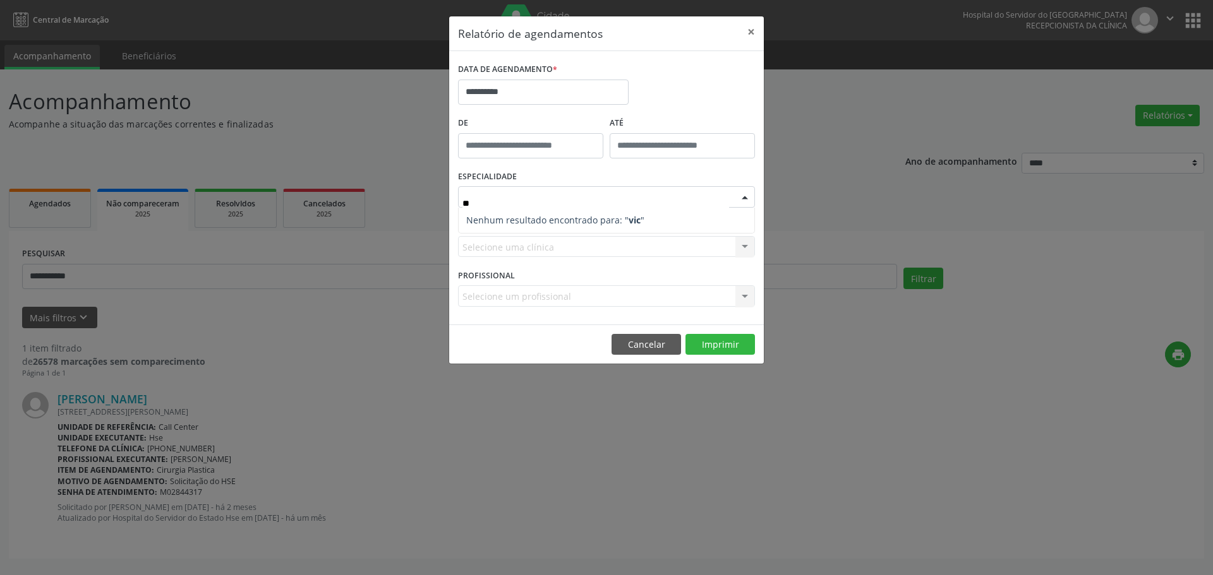
type input "*"
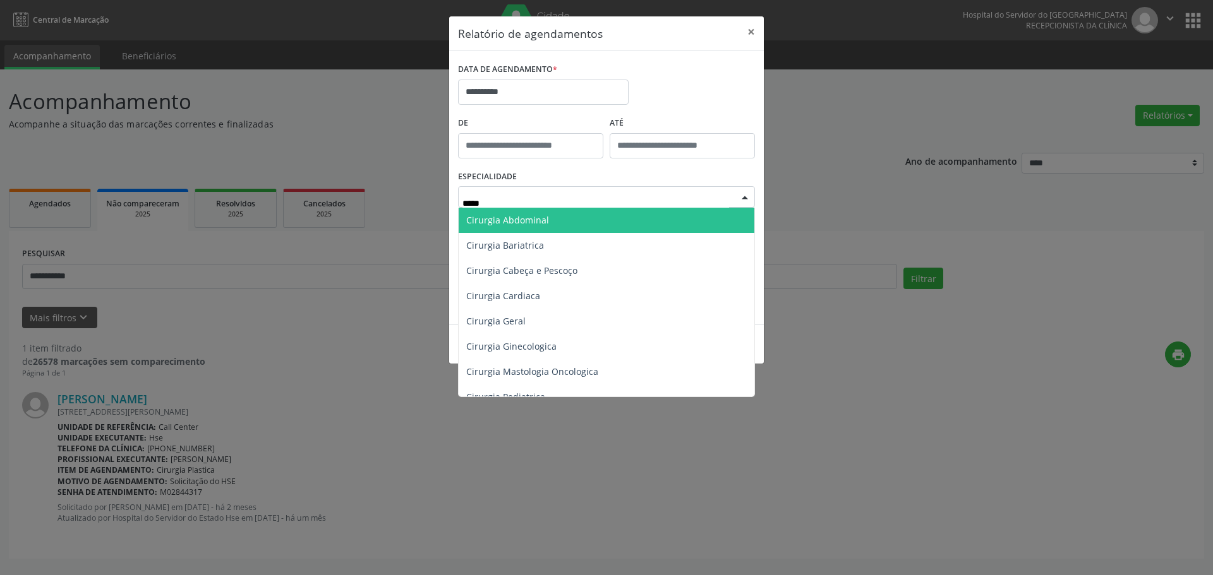
type input "******"
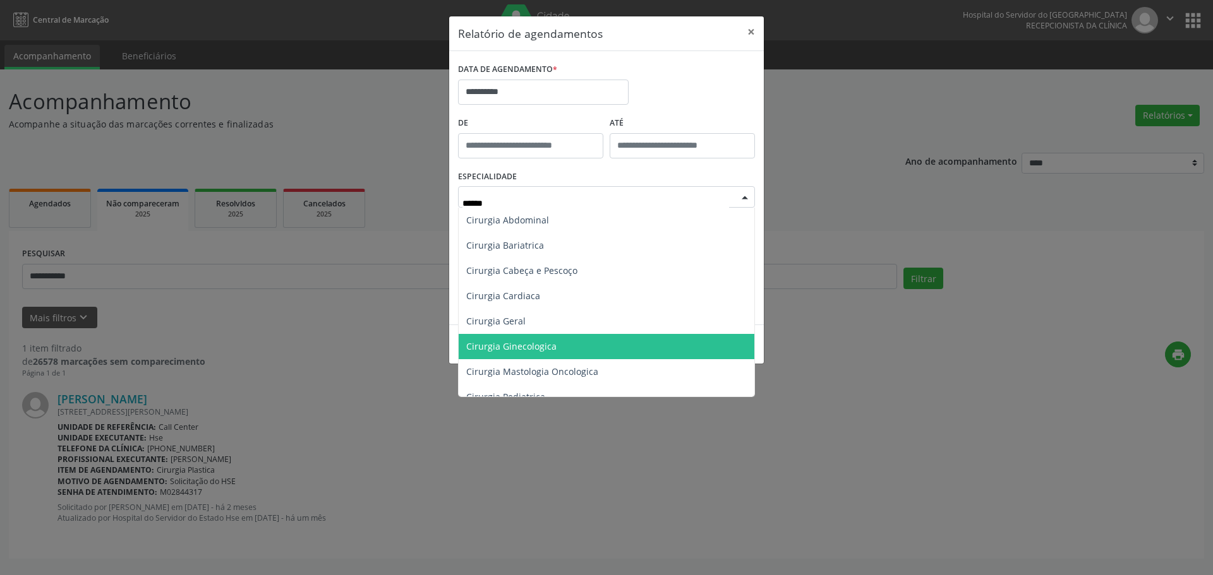
click at [564, 343] on span "Cirurgia Ginecologica" at bounding box center [607, 346] width 296 height 25
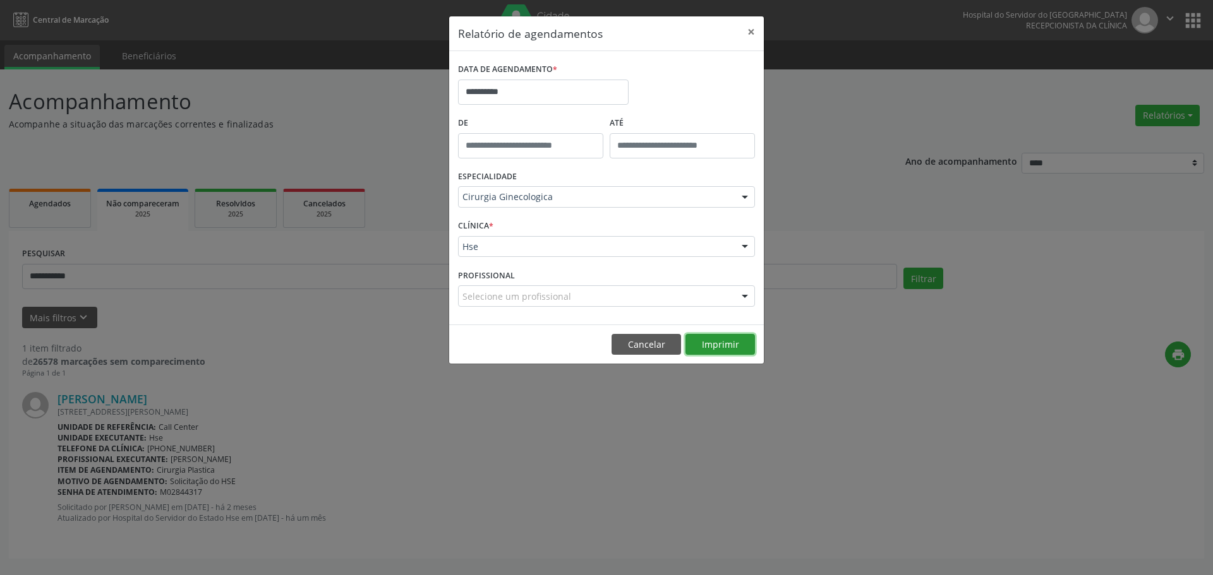
click at [721, 345] on button "Imprimir" at bounding box center [719, 344] width 69 height 21
click at [754, 29] on button "×" at bounding box center [750, 31] width 25 height 31
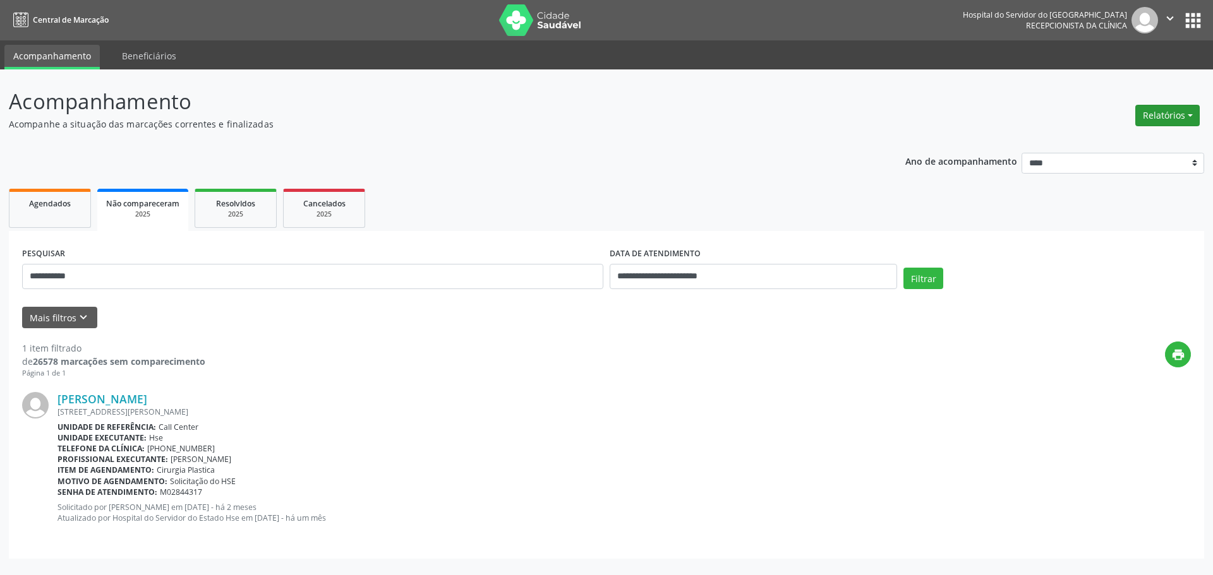
click at [1182, 113] on button "Relatórios" at bounding box center [1167, 115] width 64 height 21
click at [1123, 139] on link "Agendamentos" at bounding box center [1132, 143] width 136 height 18
select select "*"
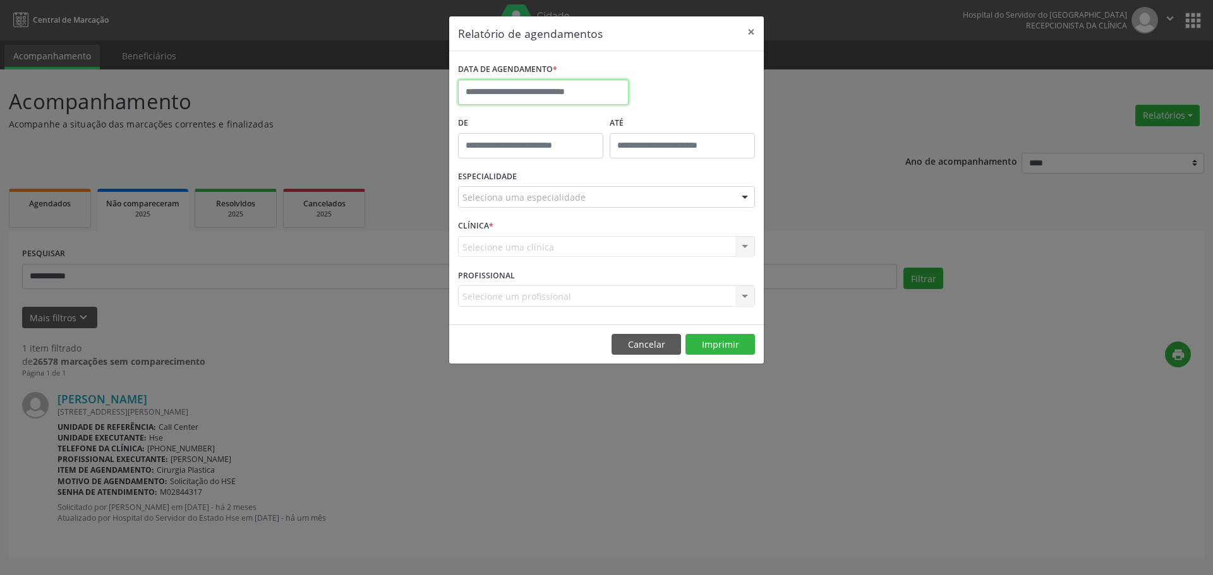
click at [514, 83] on input "text" at bounding box center [543, 92] width 171 height 25
click at [507, 211] on span "15" at bounding box center [499, 208] width 25 height 25
type input "**********"
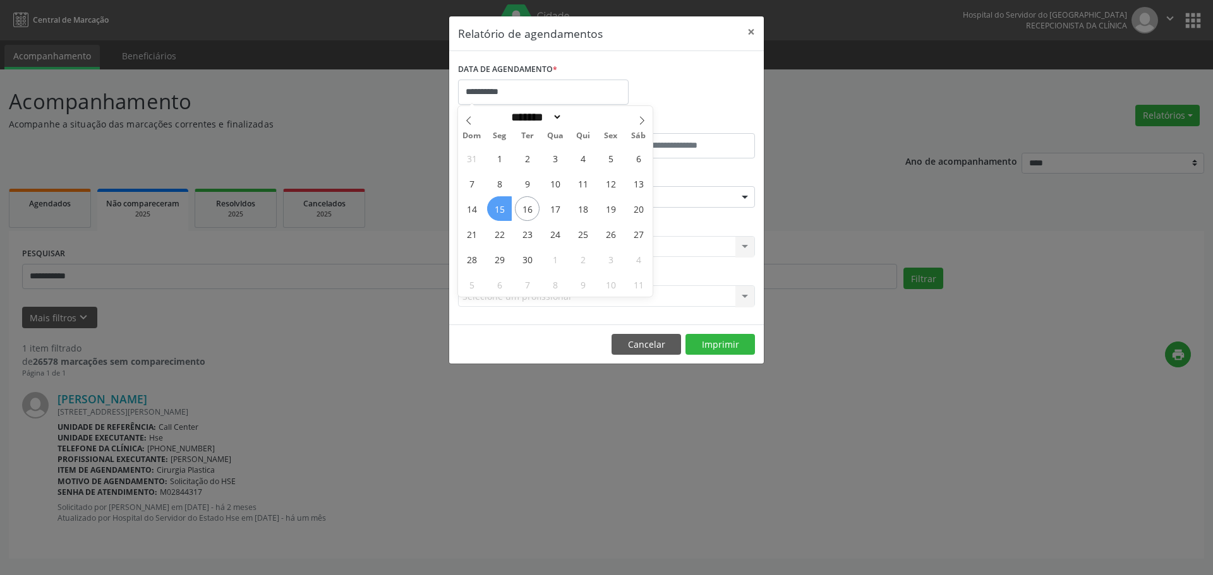
click at [507, 211] on span "15" at bounding box center [499, 208] width 25 height 25
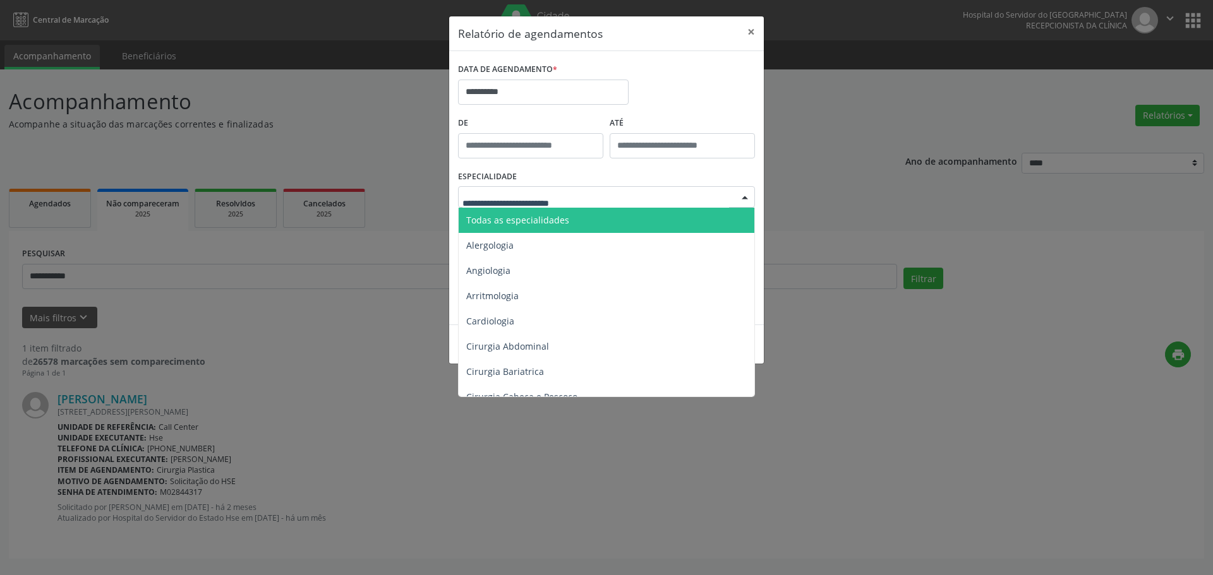
click at [560, 218] on span "Todas as especialidades" at bounding box center [517, 220] width 103 height 12
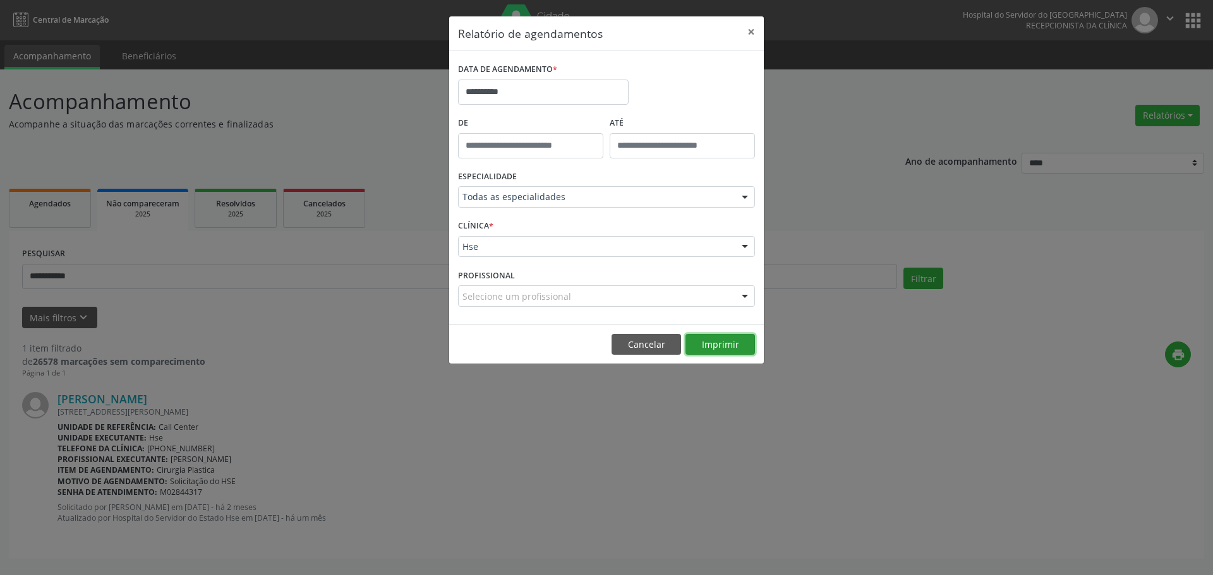
click at [721, 339] on button "Imprimir" at bounding box center [719, 344] width 69 height 21
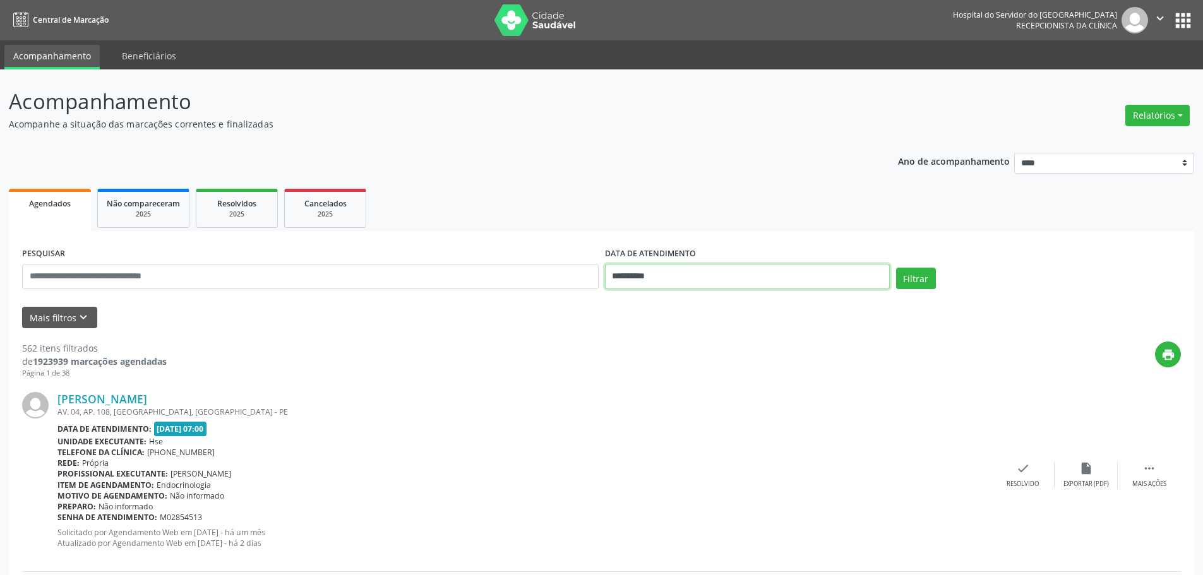
click at [656, 272] on input "**********" at bounding box center [747, 276] width 285 height 25
click at [651, 388] on span "15" at bounding box center [646, 393] width 25 height 25
type input "**********"
click at [95, 311] on button "Mais filtros keyboard_arrow_down" at bounding box center [59, 318] width 75 height 22
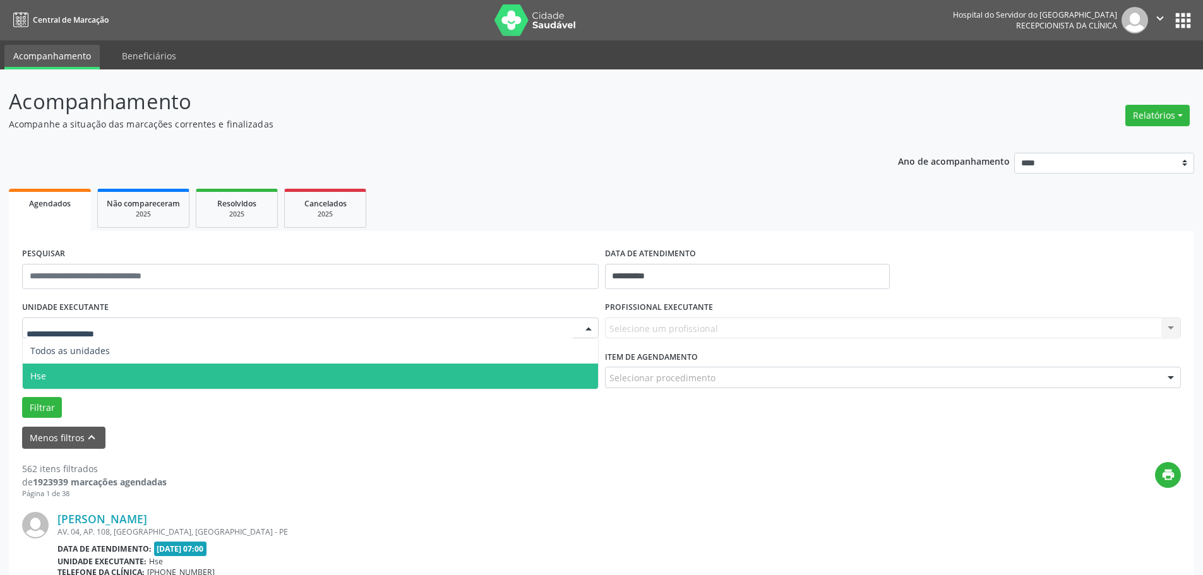
click at [52, 368] on span "Hse" at bounding box center [310, 376] width 575 height 25
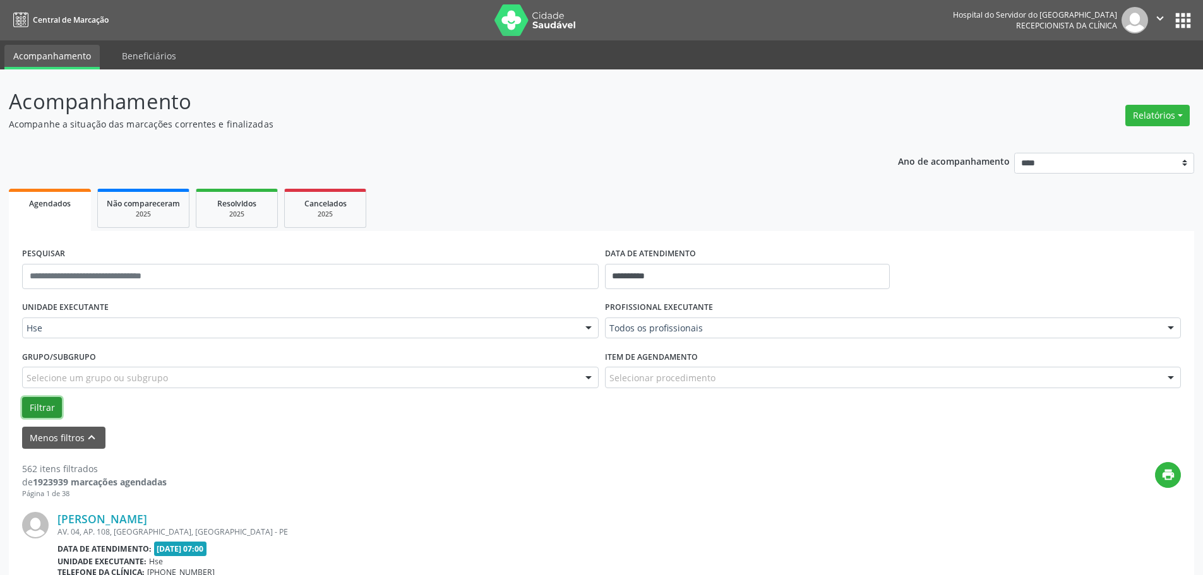
click at [41, 401] on button "Filtrar" at bounding box center [42, 407] width 40 height 21
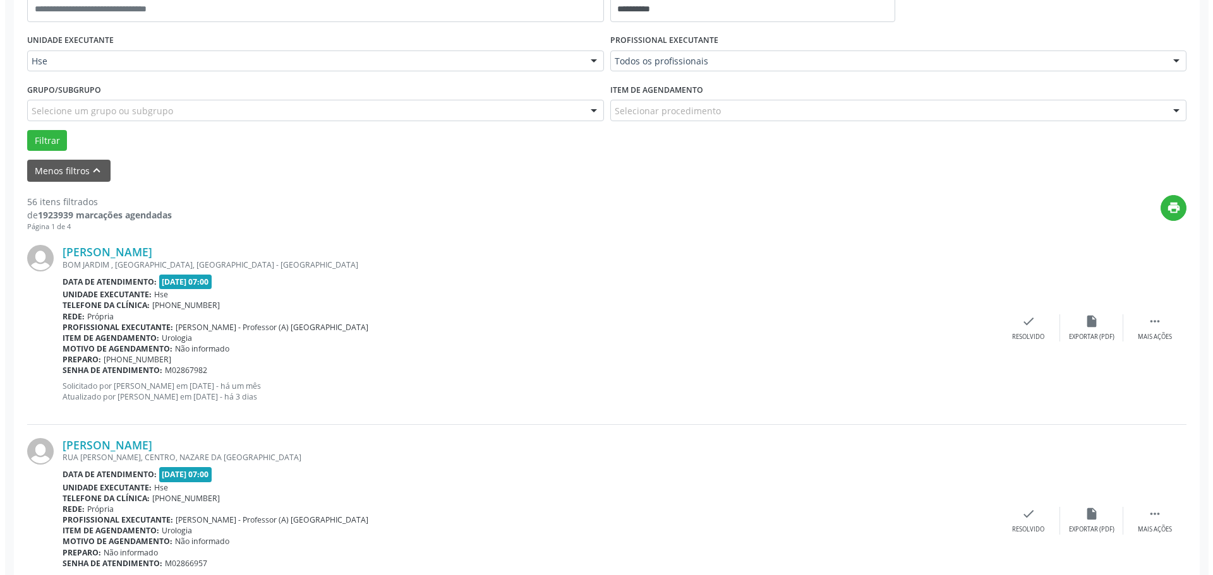
scroll to position [442, 0]
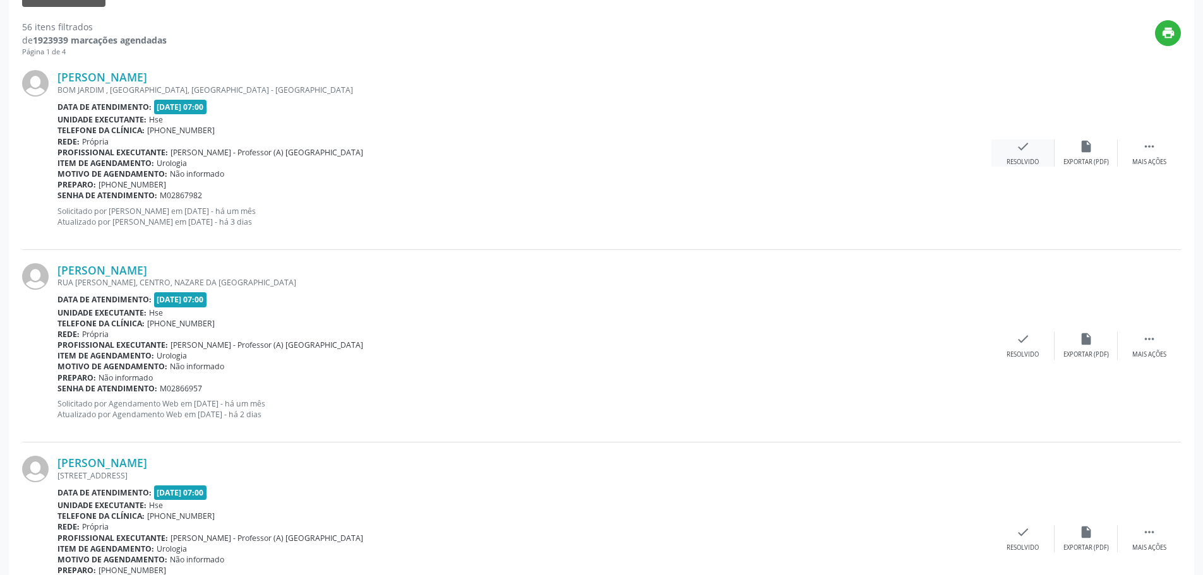
click at [1018, 164] on div "Resolvido" at bounding box center [1023, 162] width 32 height 9
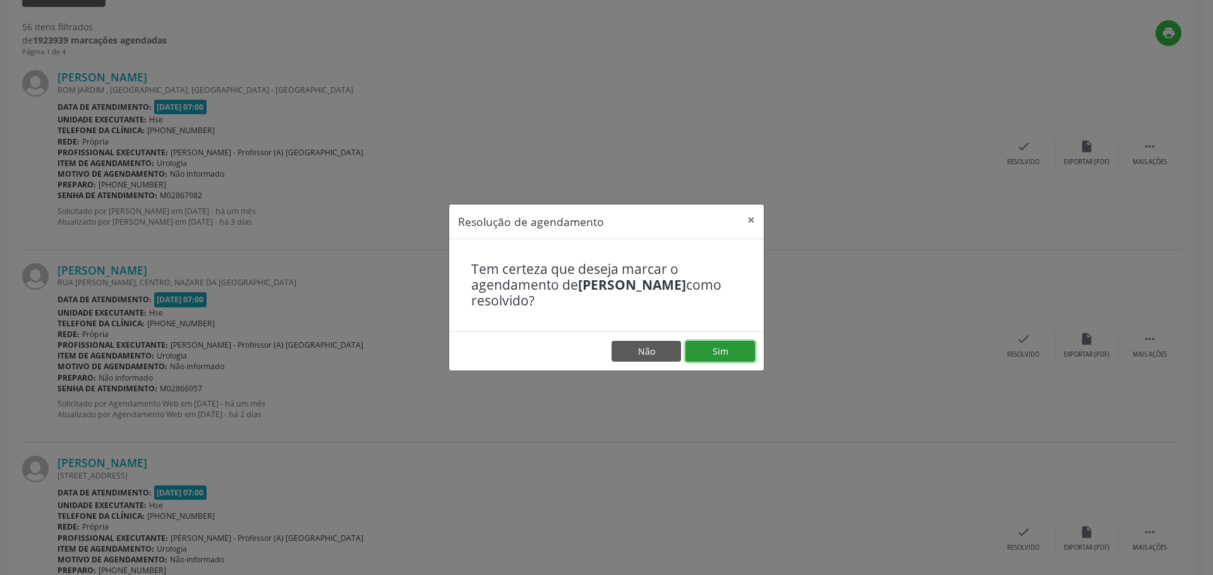
click at [703, 353] on button "Sim" at bounding box center [719, 351] width 69 height 21
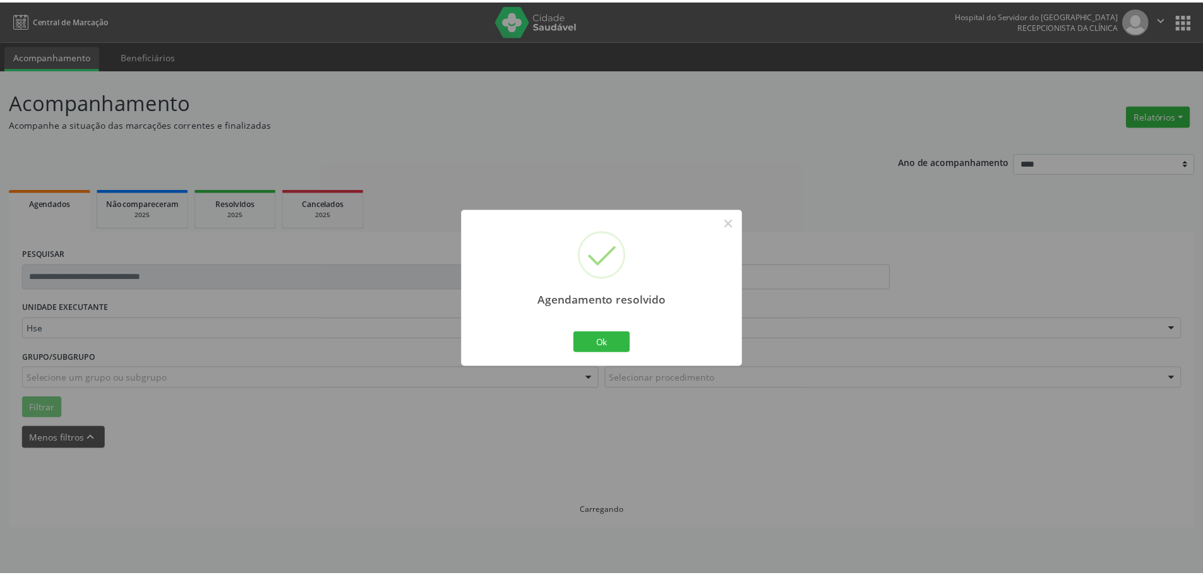
scroll to position [0, 0]
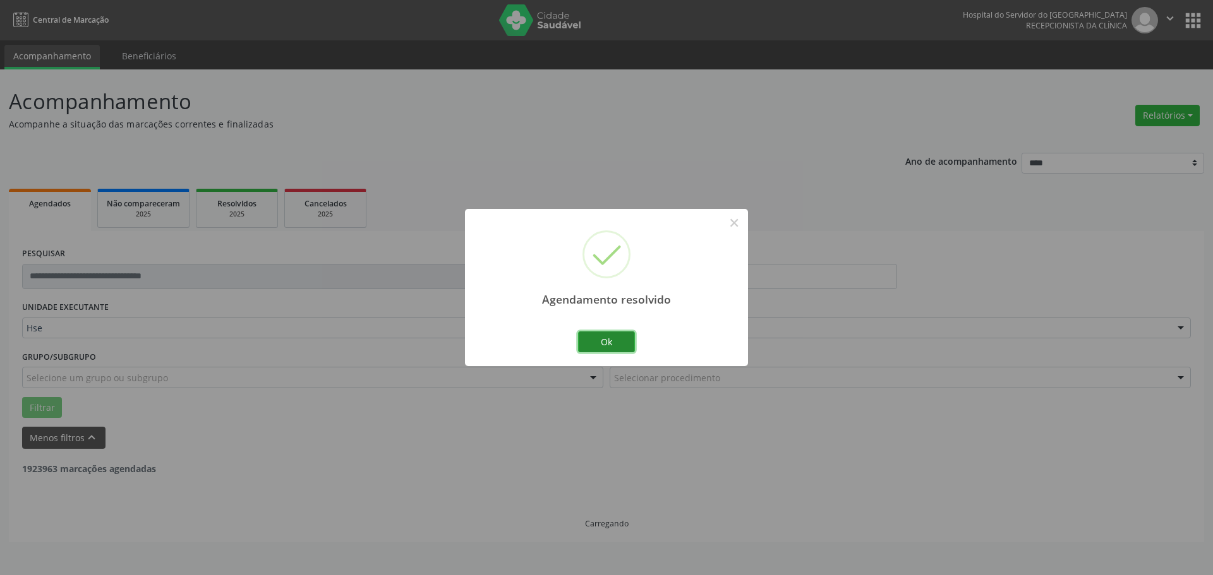
click at [610, 339] on button "Ok" at bounding box center [606, 342] width 57 height 21
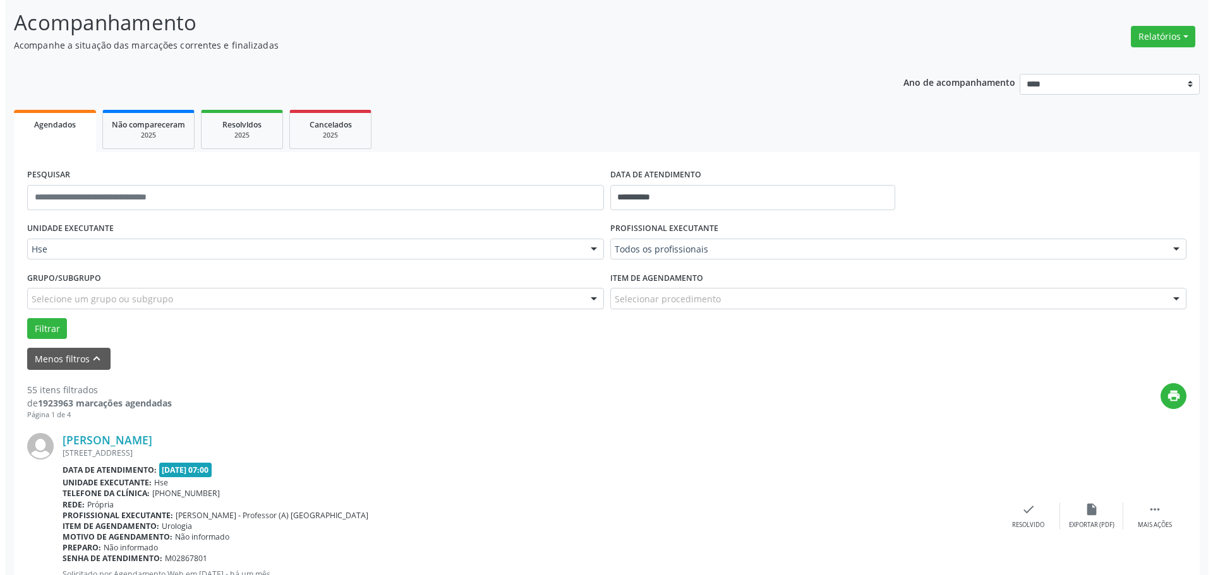
scroll to position [316, 0]
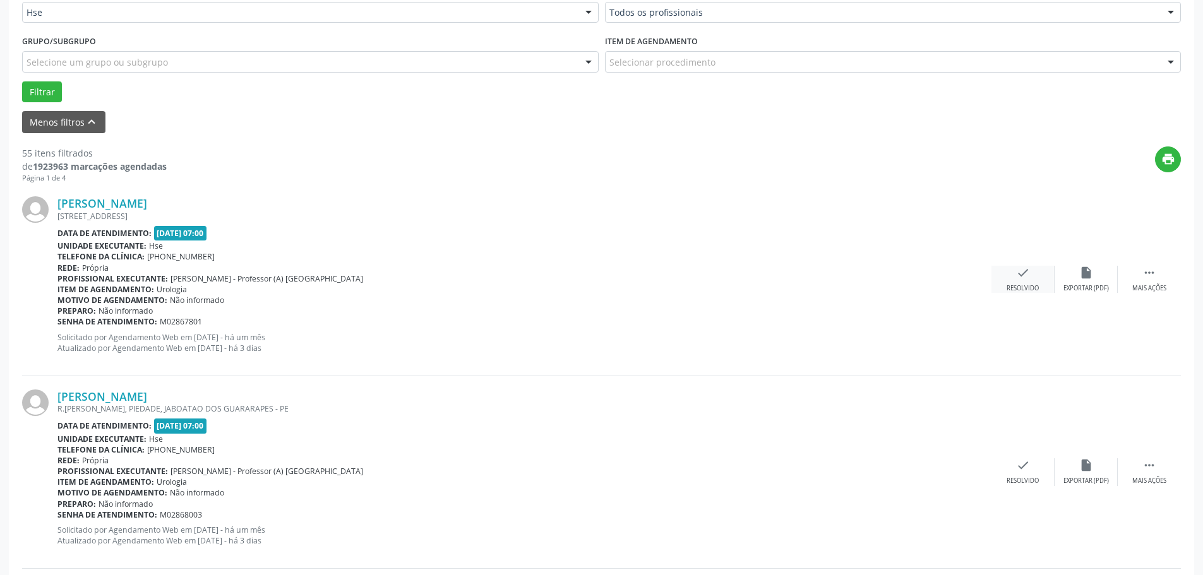
click at [1015, 280] on div "check Resolvido" at bounding box center [1023, 279] width 63 height 27
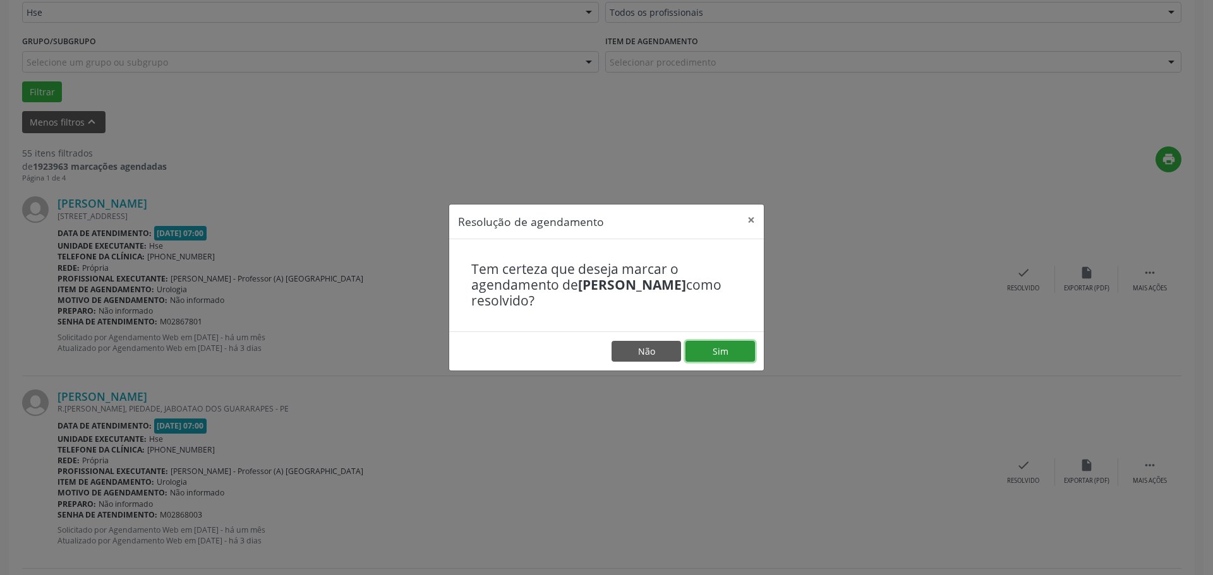
click at [723, 344] on button "Sim" at bounding box center [719, 351] width 69 height 21
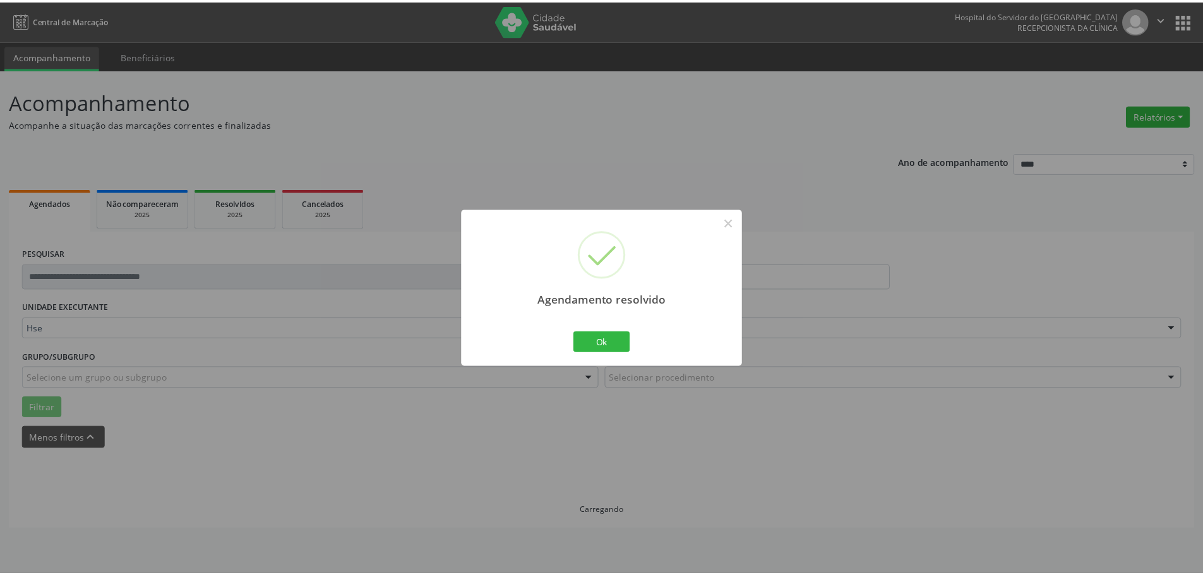
scroll to position [0, 0]
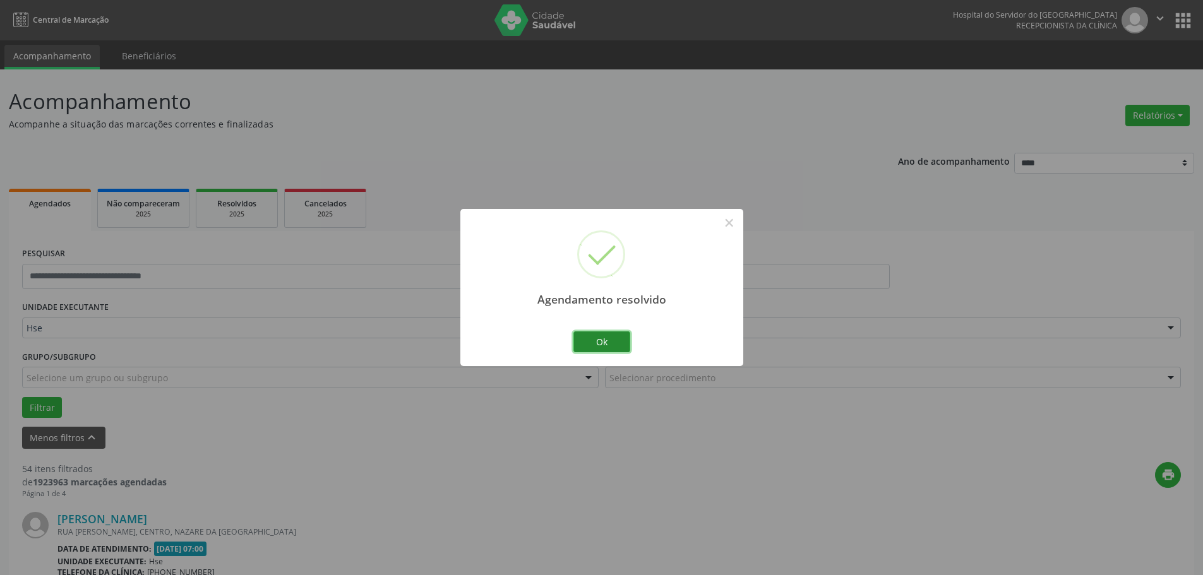
click at [589, 333] on button "Ok" at bounding box center [602, 342] width 57 height 21
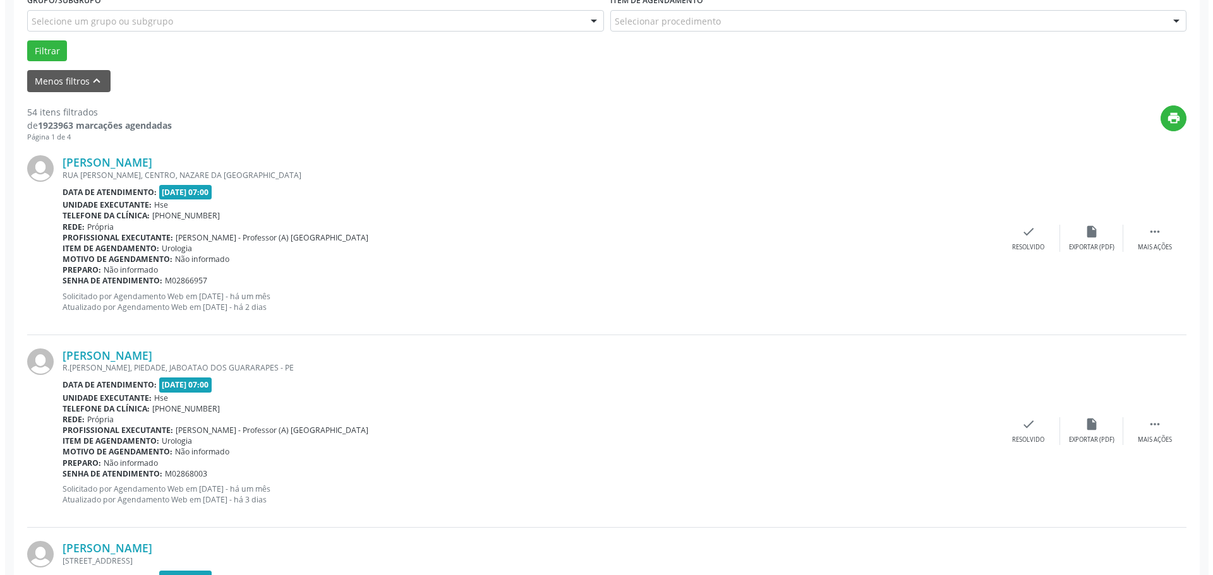
scroll to position [379, 0]
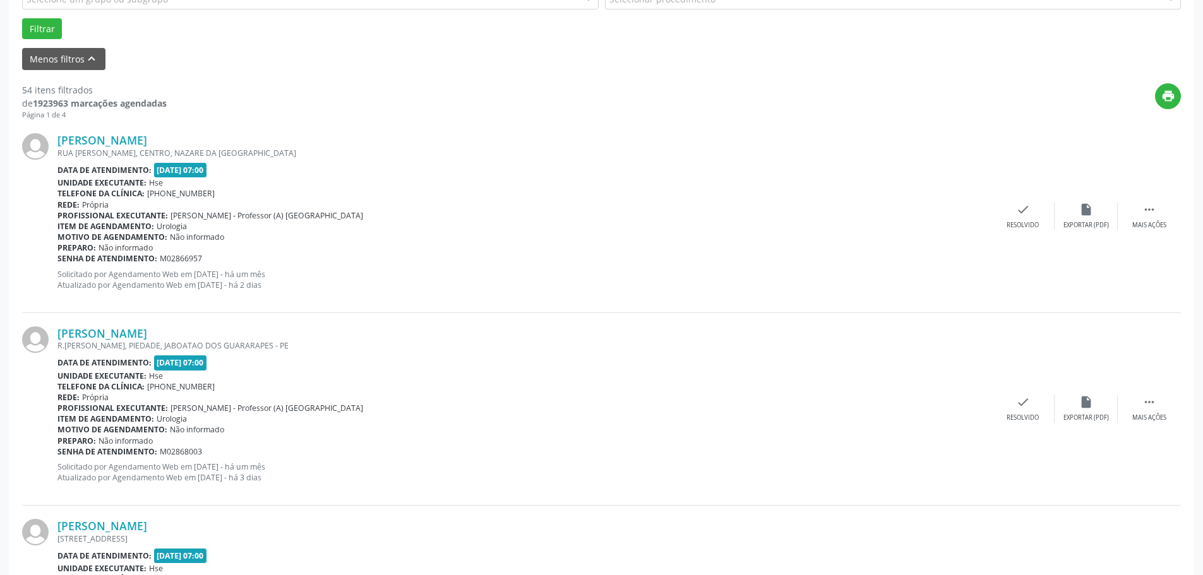
click at [1013, 232] on div "Heleno Correia Souza Filho RUA FERNANDO JOSE DE MENEZES, CENTRO, NAZARE DA MATA…" at bounding box center [601, 216] width 1159 height 193
click at [1018, 224] on div "Resolvido" at bounding box center [1023, 225] width 32 height 9
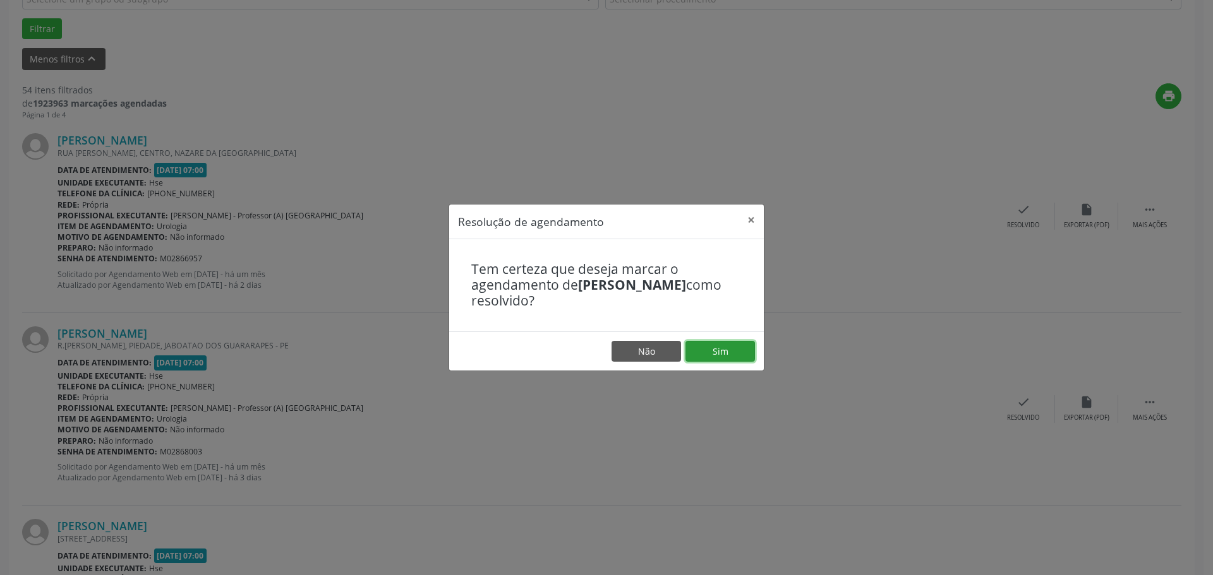
click at [747, 341] on button "Sim" at bounding box center [719, 351] width 69 height 21
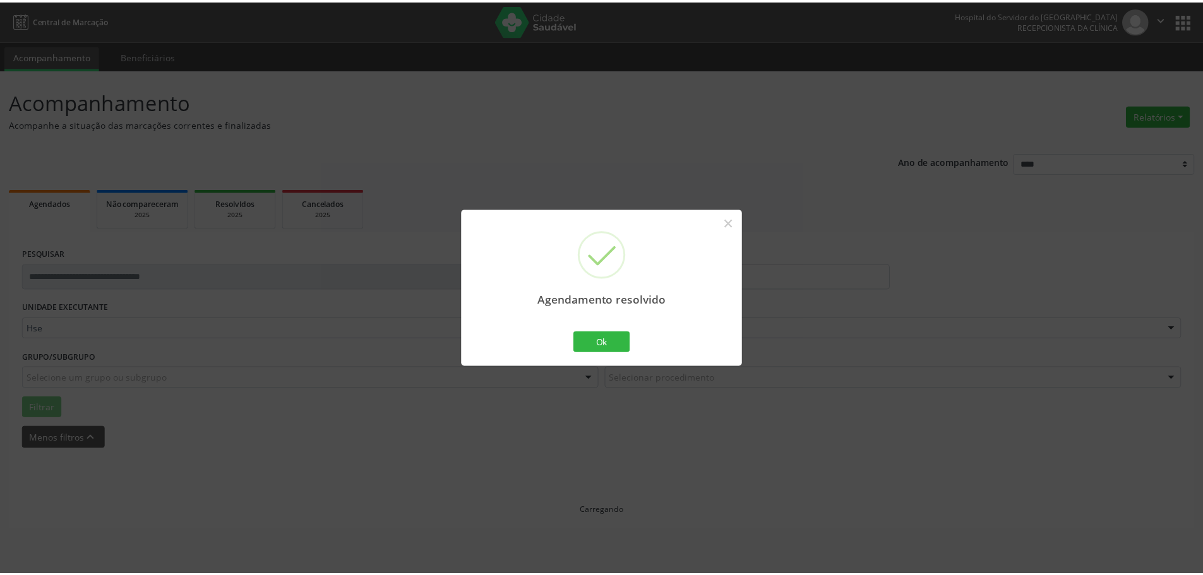
scroll to position [0, 0]
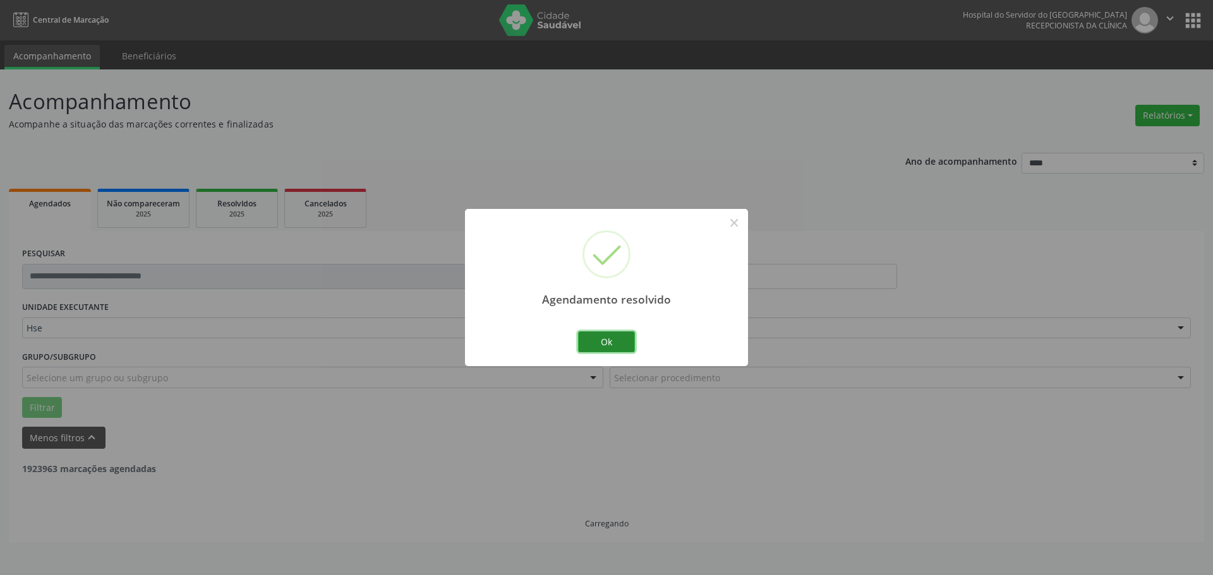
click at [620, 343] on button "Ok" at bounding box center [606, 342] width 57 height 21
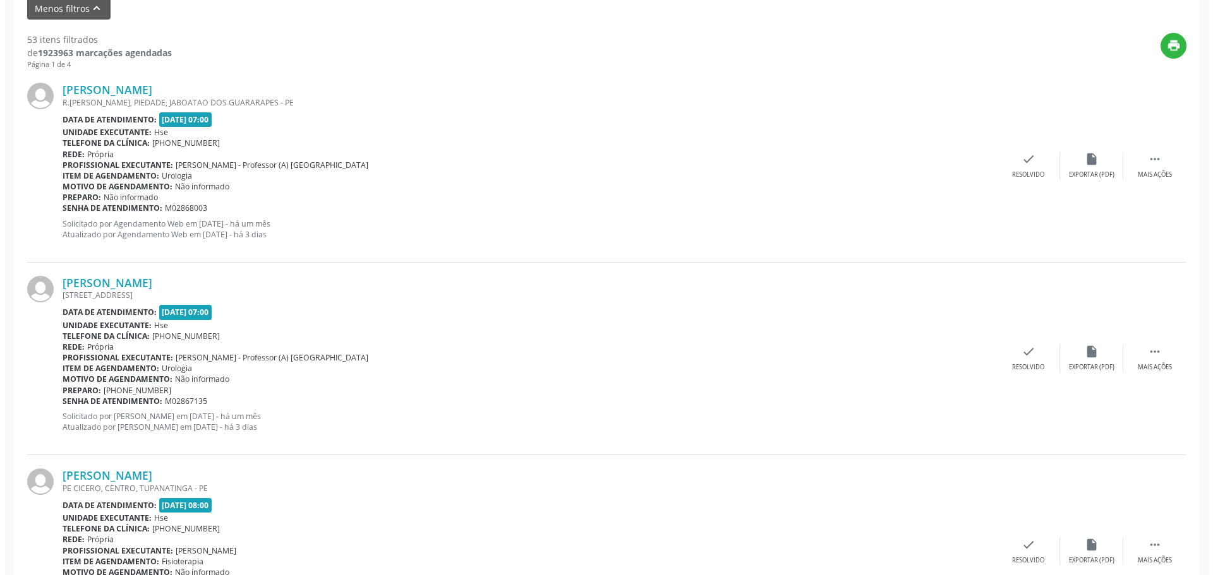
scroll to position [442, 0]
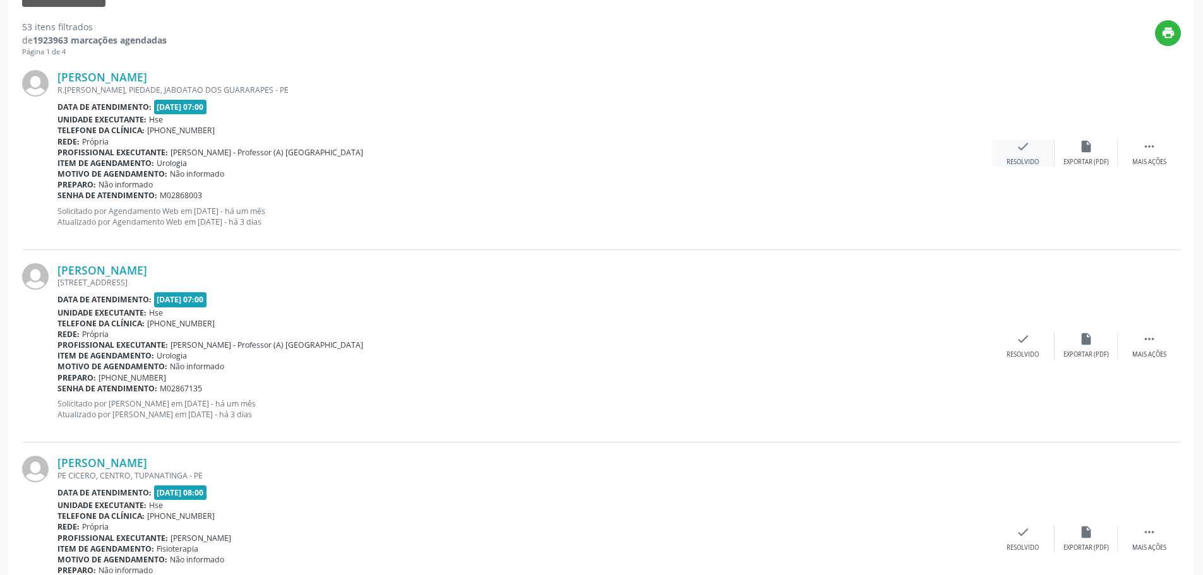
click at [1025, 153] on icon "check" at bounding box center [1023, 147] width 14 height 14
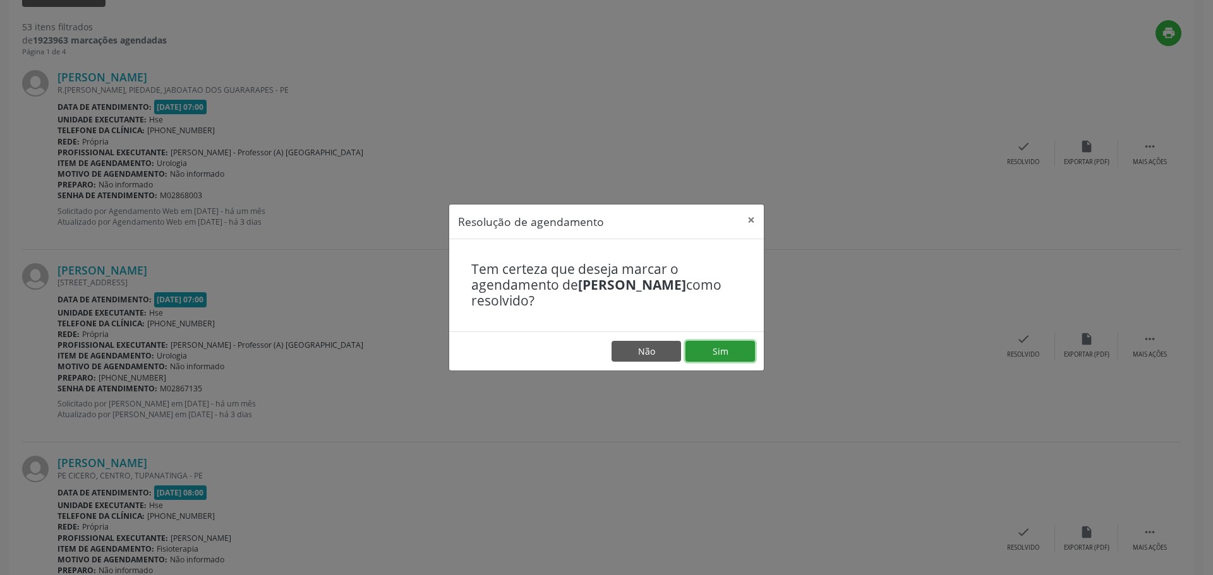
click at [732, 344] on button "Sim" at bounding box center [719, 351] width 69 height 21
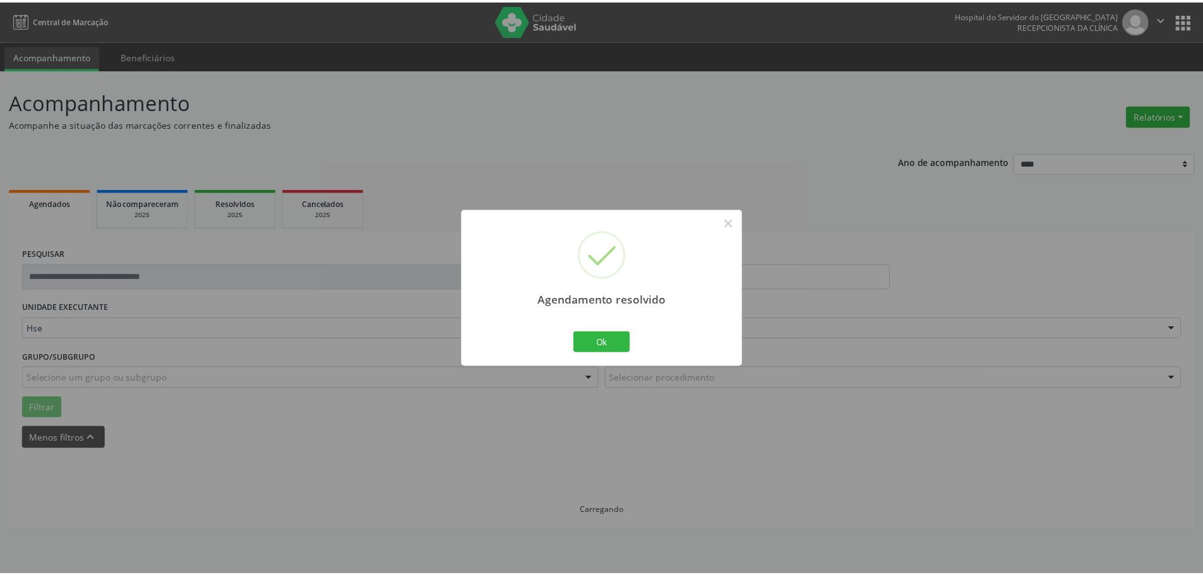
scroll to position [0, 0]
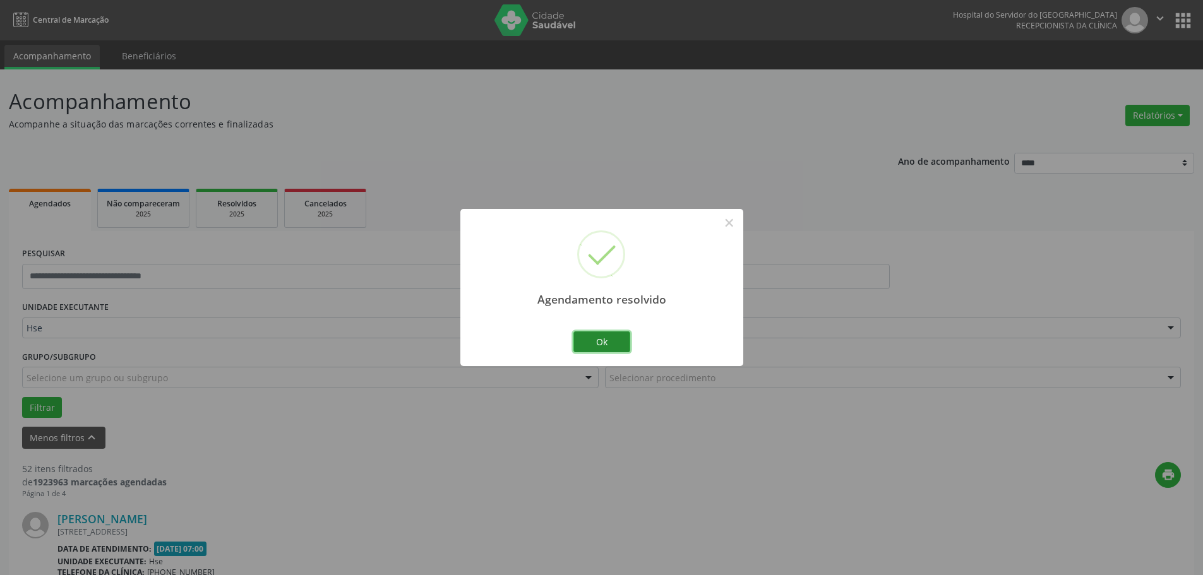
click at [623, 345] on button "Ok" at bounding box center [602, 342] width 57 height 21
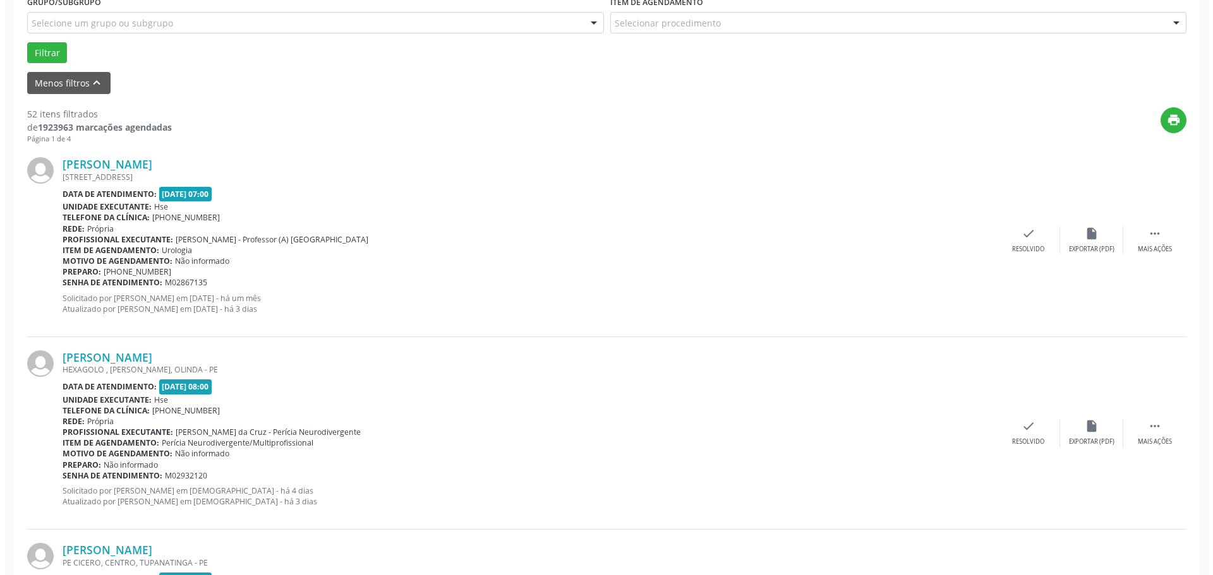
scroll to position [379, 0]
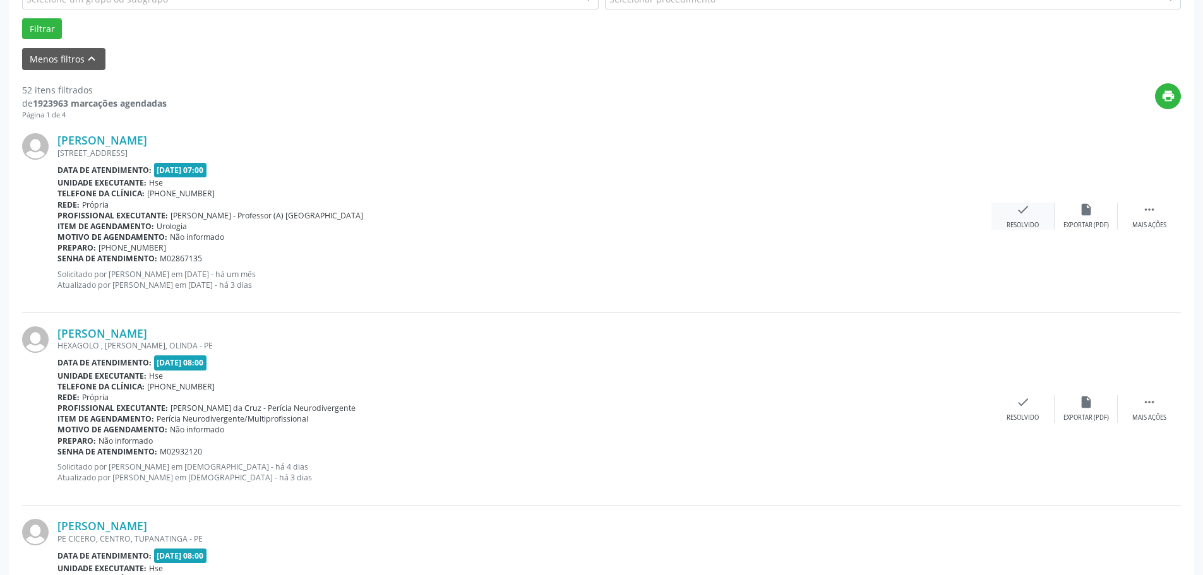
click at [1020, 214] on icon "check" at bounding box center [1023, 210] width 14 height 14
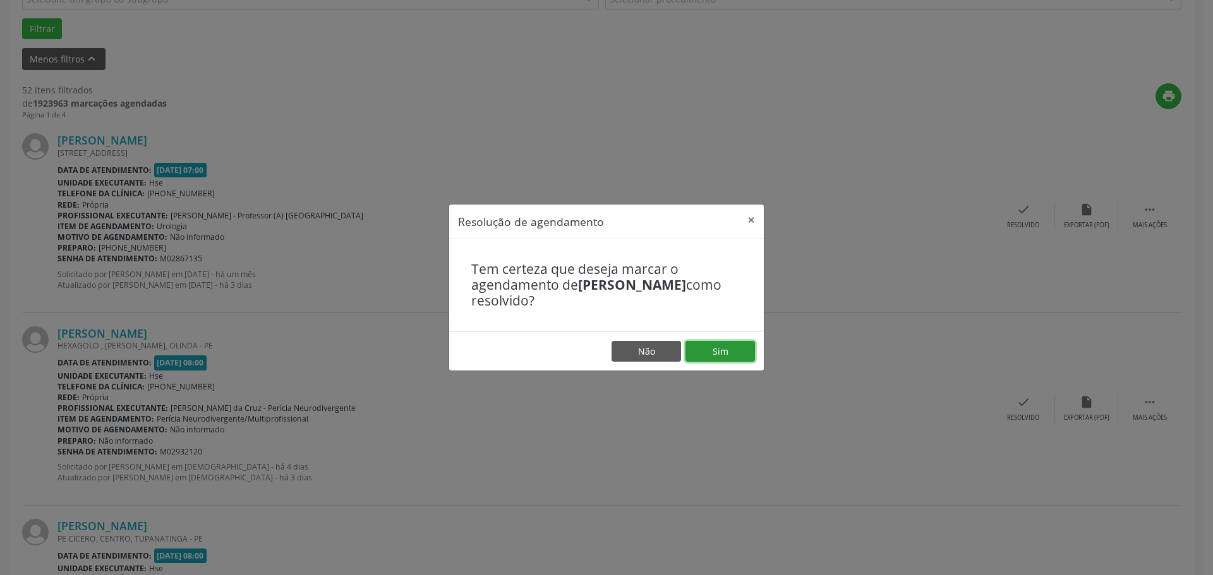
click at [711, 353] on button "Sim" at bounding box center [719, 351] width 69 height 21
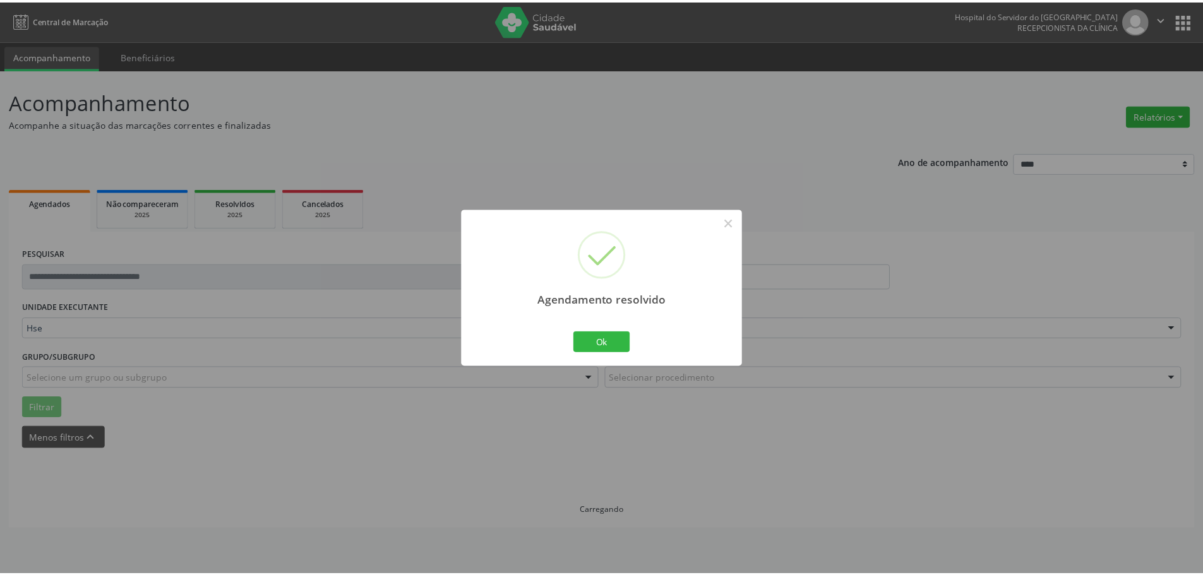
scroll to position [0, 0]
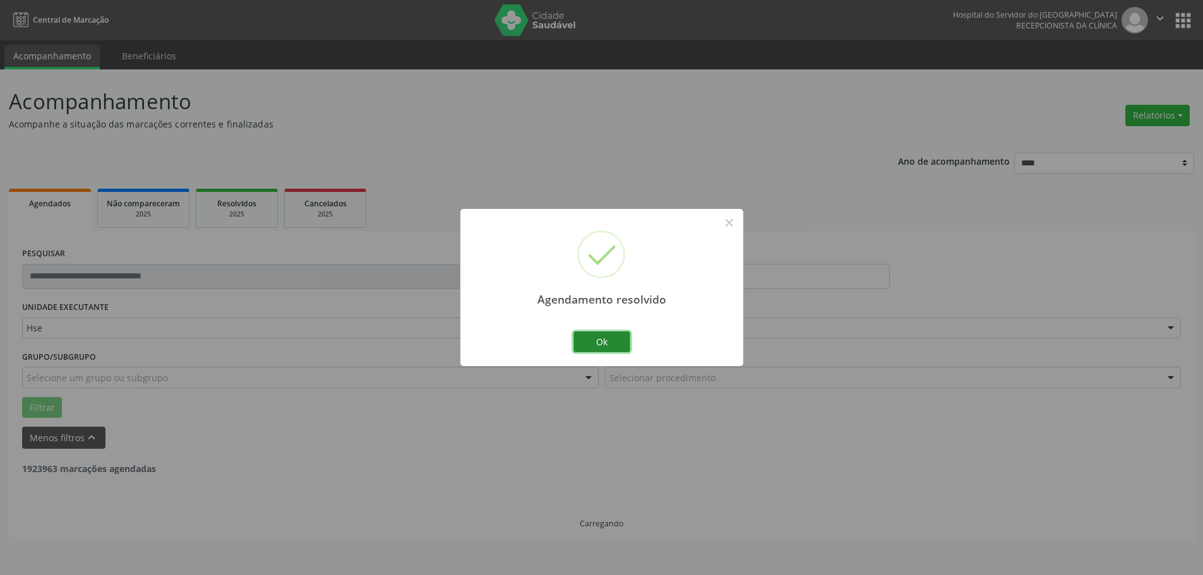
click at [599, 332] on button "Ok" at bounding box center [602, 342] width 57 height 21
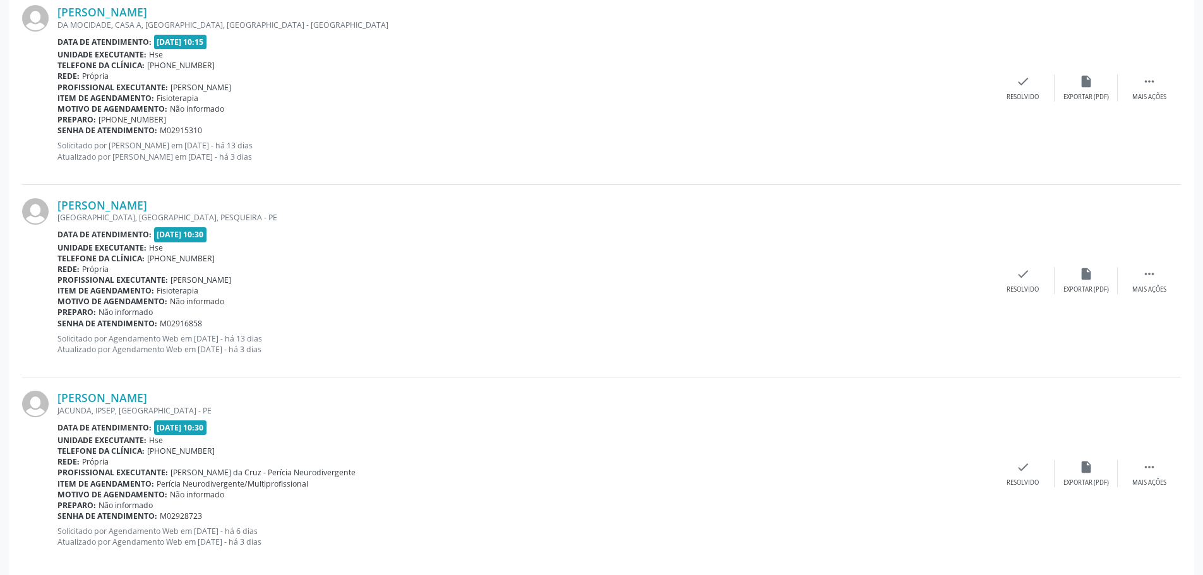
scroll to position [2876, 0]
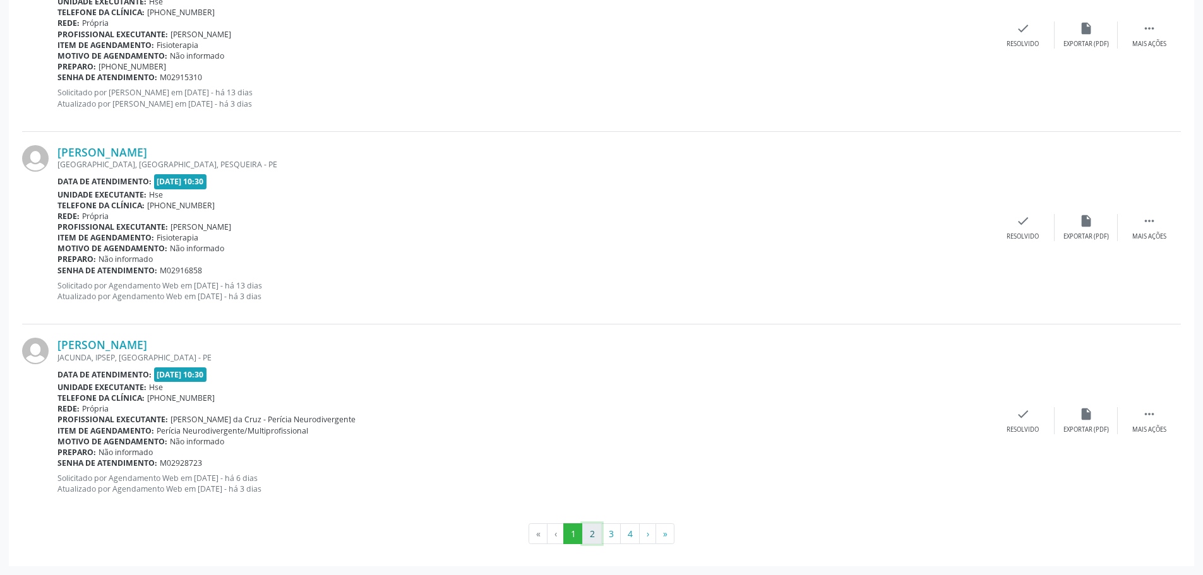
click at [596, 533] on button "2" at bounding box center [592, 534] width 20 height 21
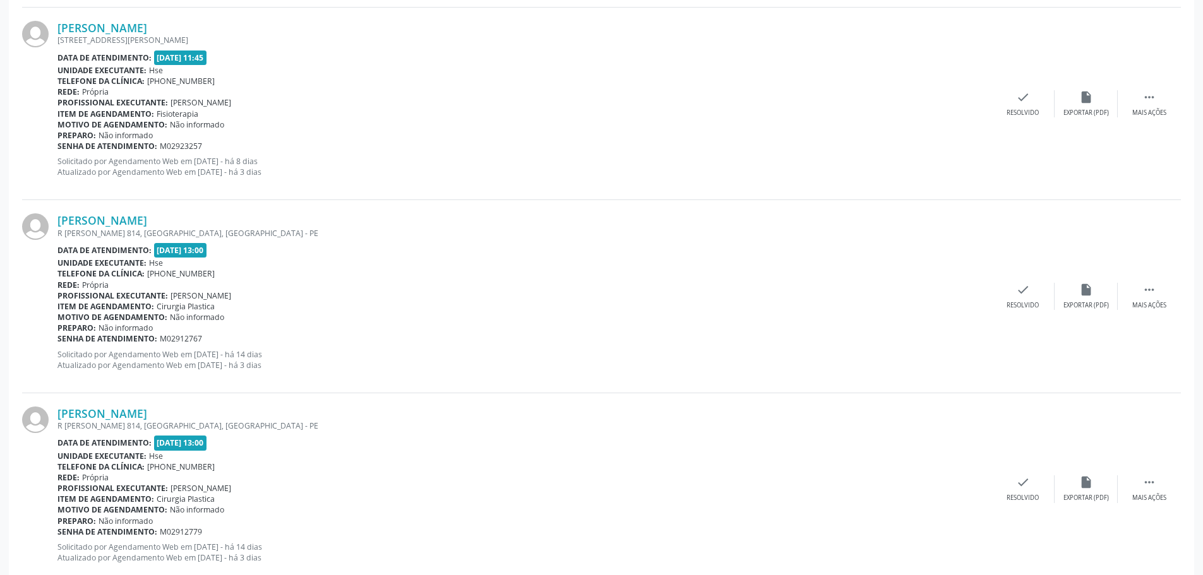
scroll to position [1390, 0]
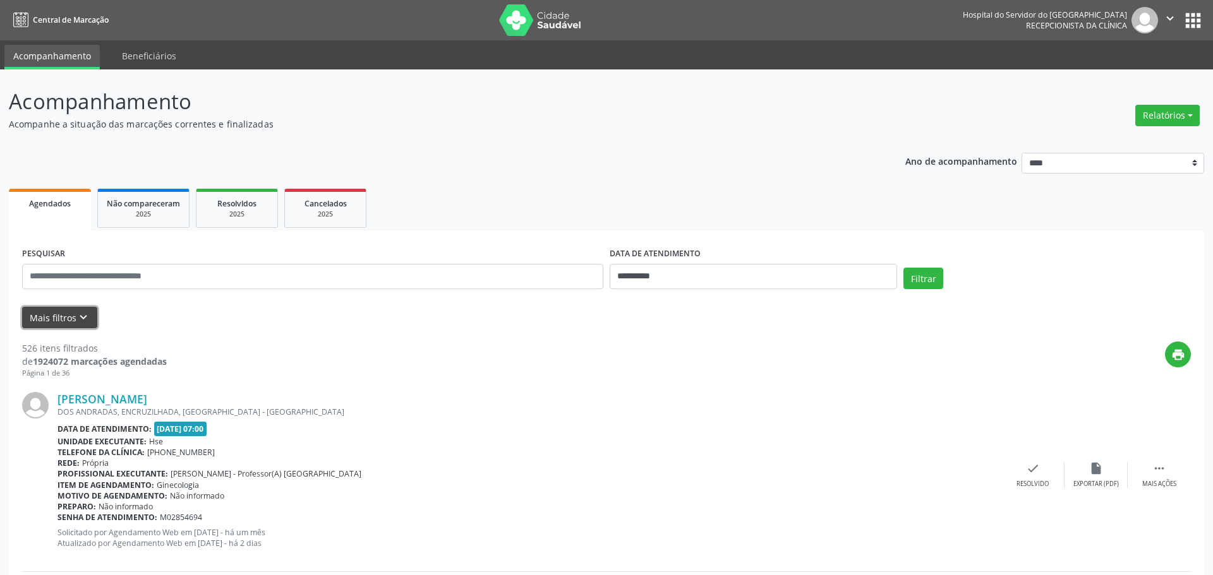
click at [65, 315] on button "Mais filtros keyboard_arrow_down" at bounding box center [59, 318] width 75 height 22
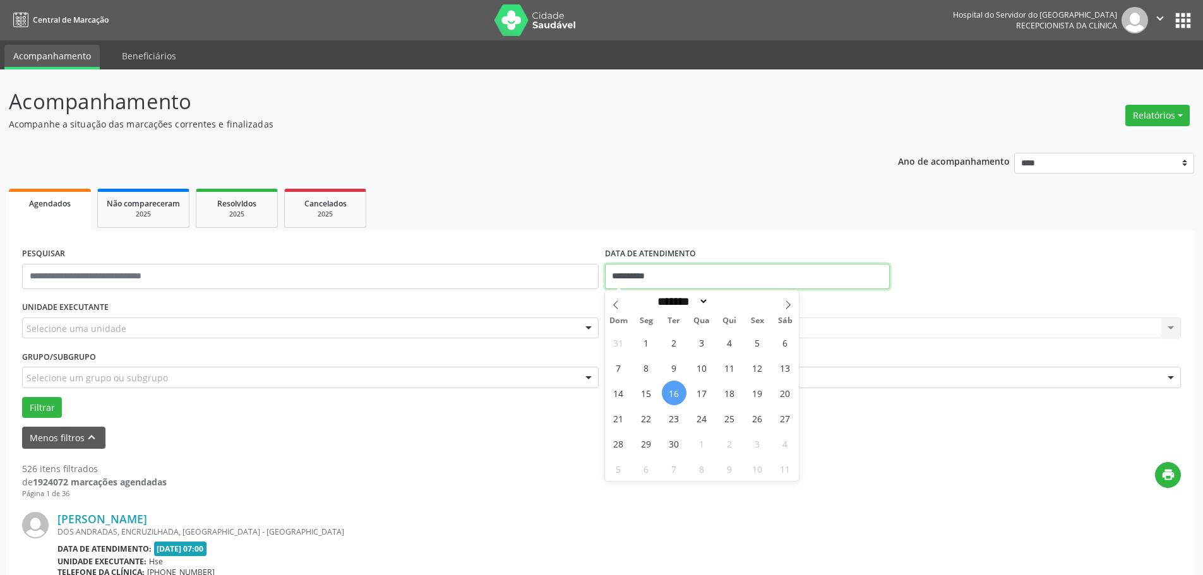
click at [619, 281] on input "**********" at bounding box center [747, 276] width 285 height 25
click at [639, 395] on span "15" at bounding box center [646, 393] width 25 height 25
type input "**********"
click at [639, 395] on span "15" at bounding box center [646, 393] width 25 height 25
click at [150, 330] on div "Selecione uma unidade" at bounding box center [310, 328] width 577 height 21
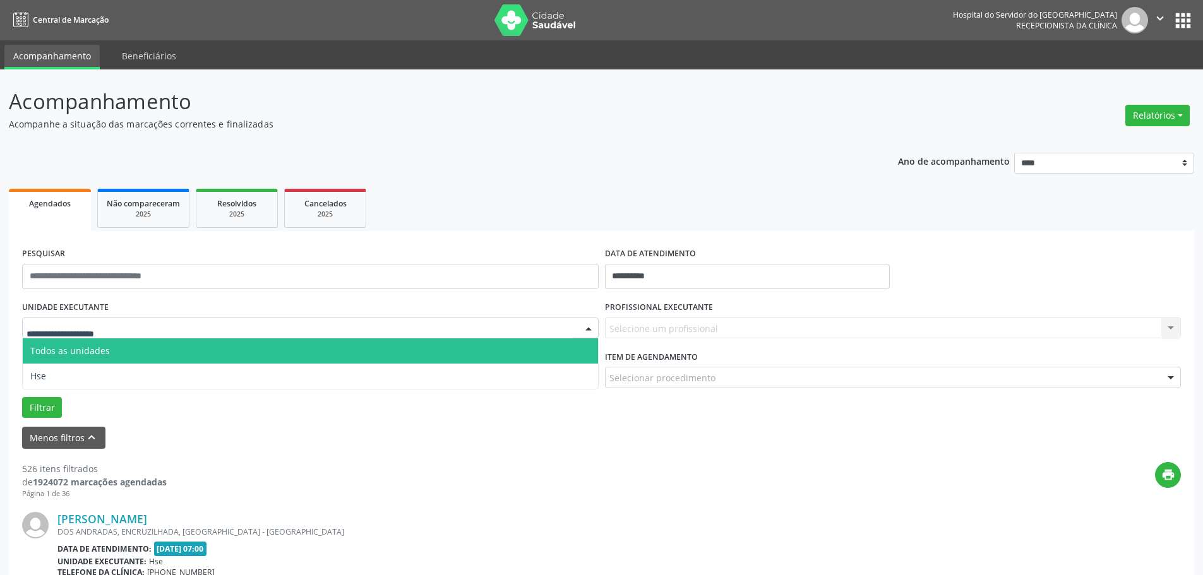
click at [112, 362] on span "Todos as unidades" at bounding box center [310, 351] width 575 height 25
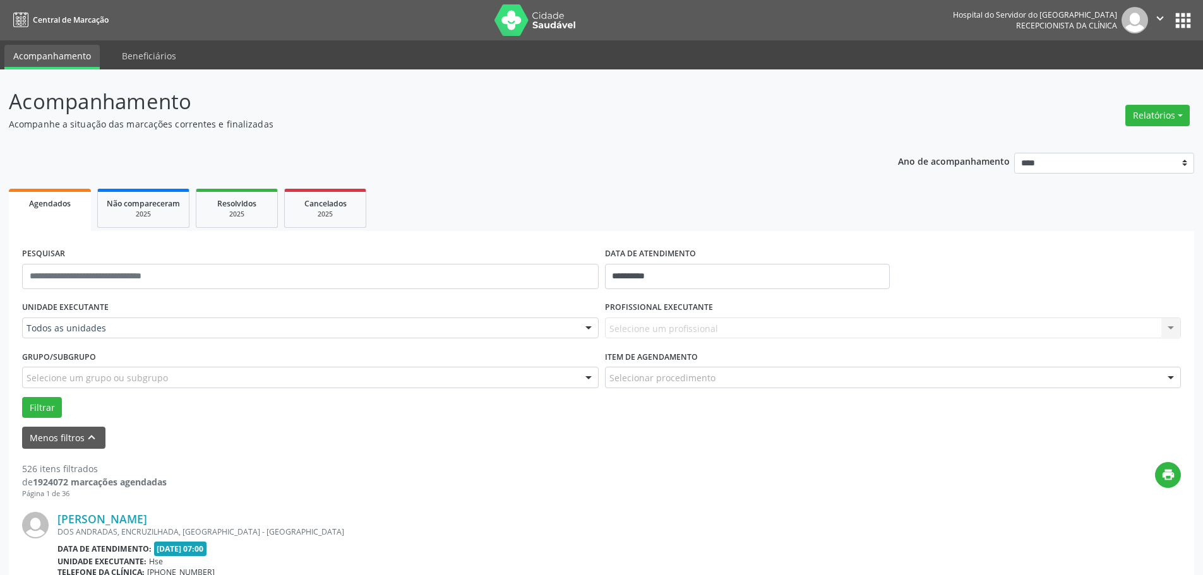
click at [110, 335] on div "Todos as unidades" at bounding box center [310, 328] width 577 height 21
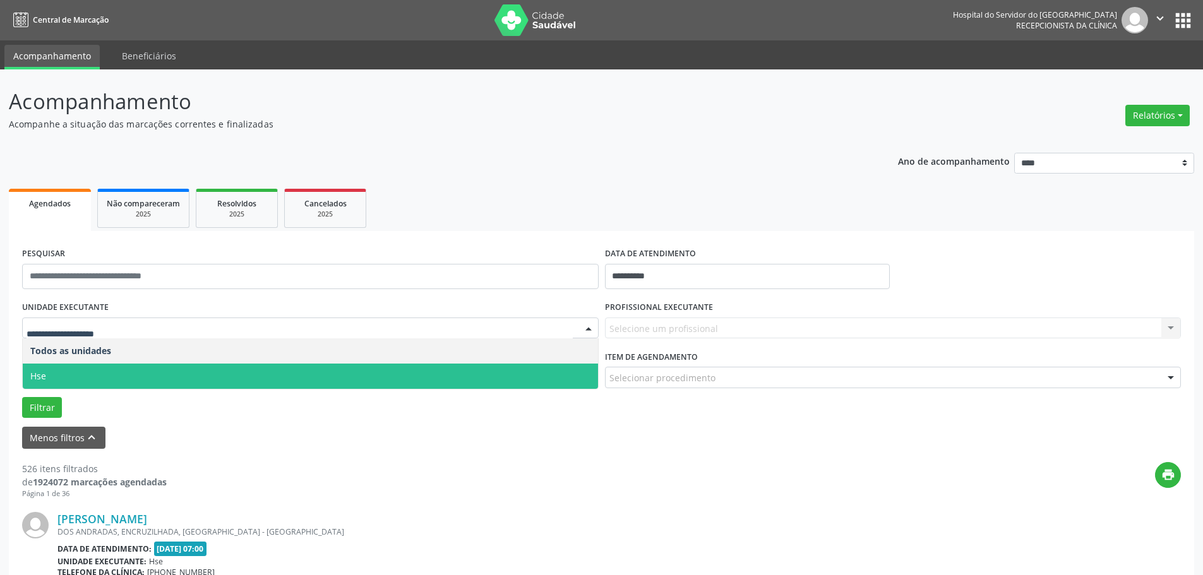
click at [80, 381] on span "Hse" at bounding box center [310, 376] width 575 height 25
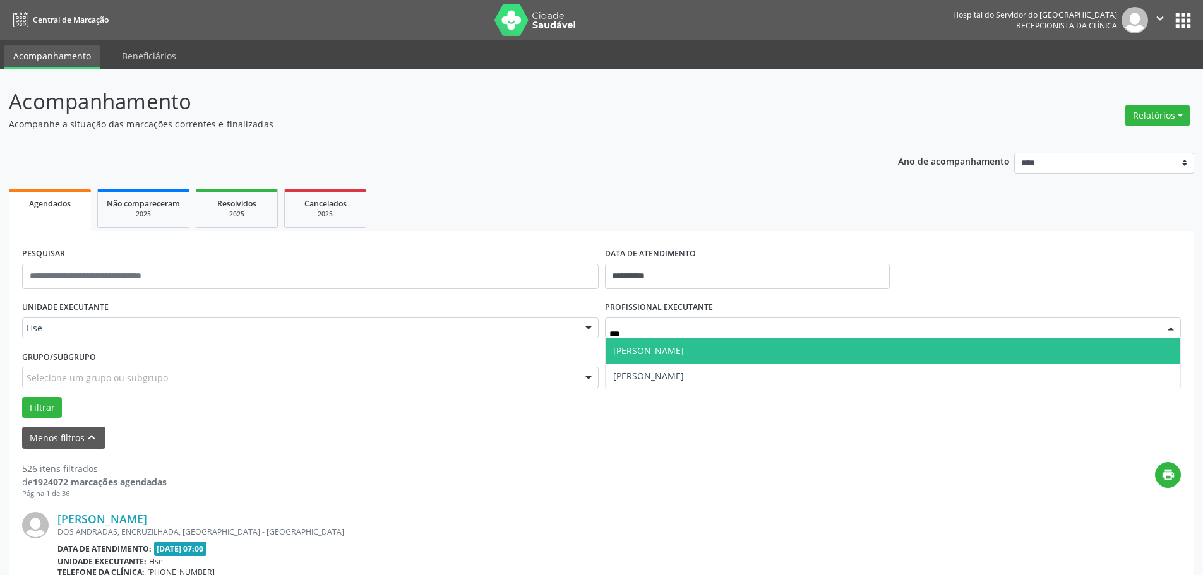
type input "****"
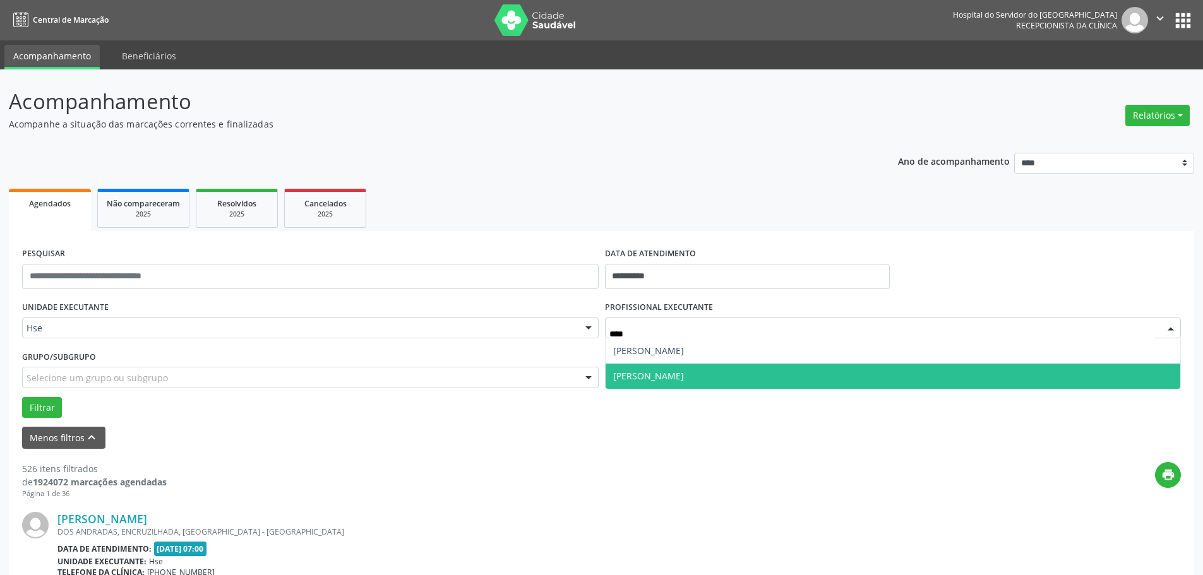
click at [684, 375] on span "[PERSON_NAME]" at bounding box center [648, 376] width 71 height 12
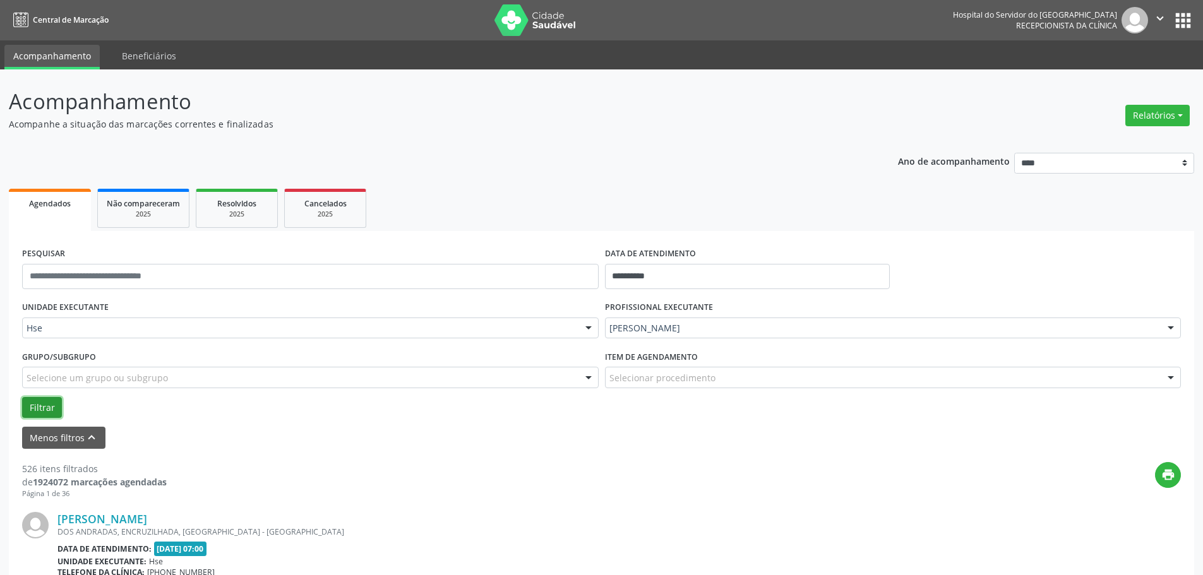
click at [33, 407] on button "Filtrar" at bounding box center [42, 407] width 40 height 21
